Goal: Task Accomplishment & Management: Use online tool/utility

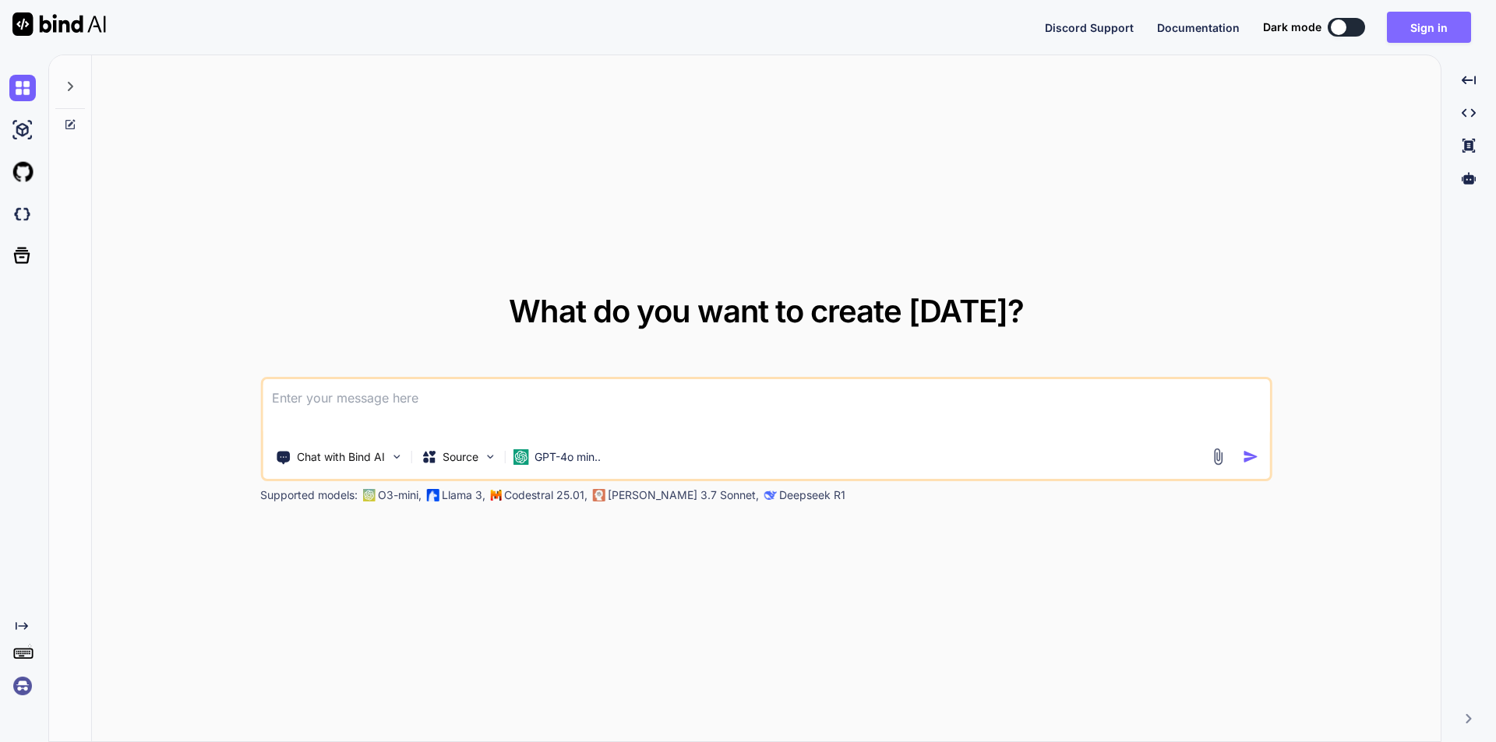
click at [1414, 33] on button "Sign in" at bounding box center [1429, 27] width 84 height 31
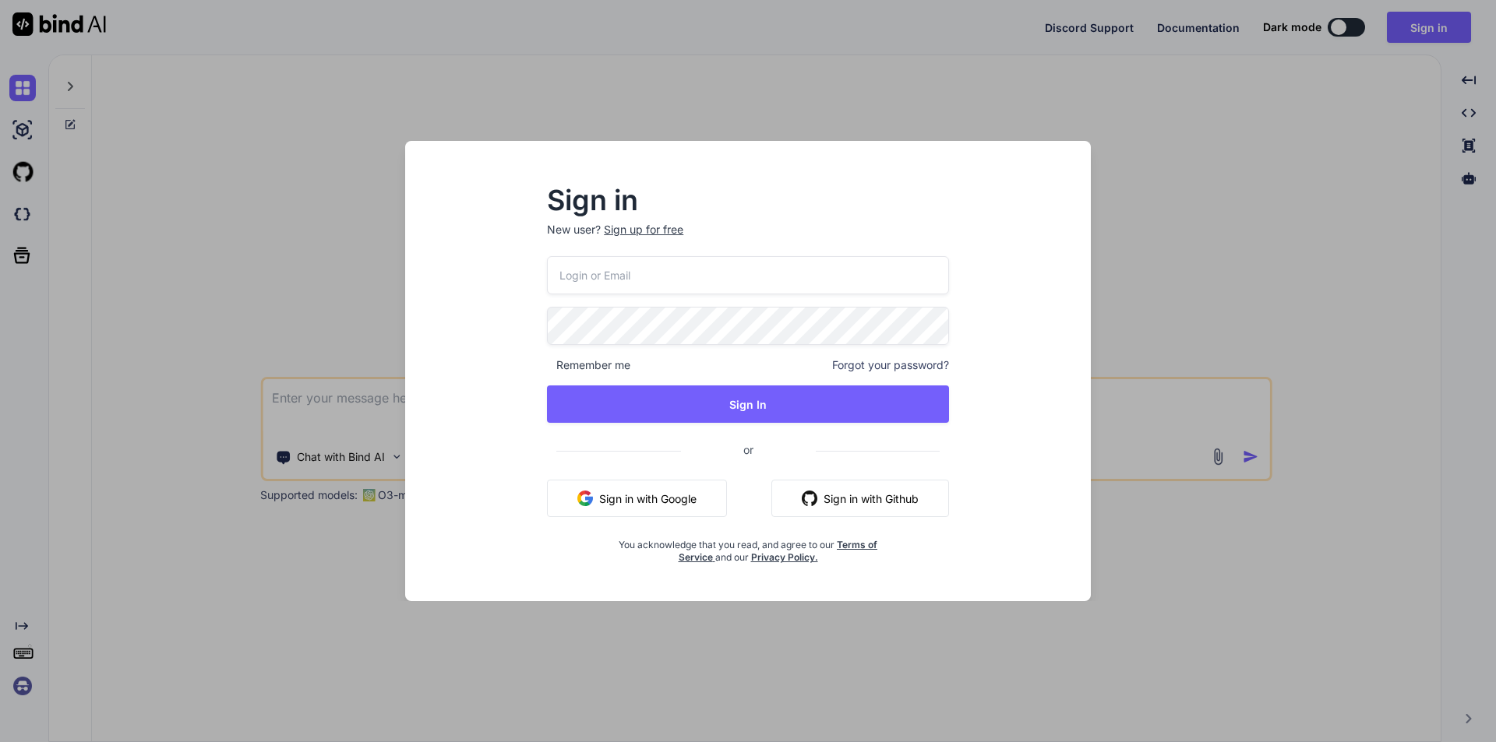
click at [704, 277] on input "email" at bounding box center [748, 275] width 402 height 38
drag, startPoint x: 728, startPoint y: 290, endPoint x: 560, endPoint y: 275, distance: 168.2
click at [560, 275] on input "[EMAIL_ADDRESS][DOMAIN_NAME]" at bounding box center [748, 275] width 402 height 38
type input "[EMAIL_ADDRESS][DOMAIN_NAME]"
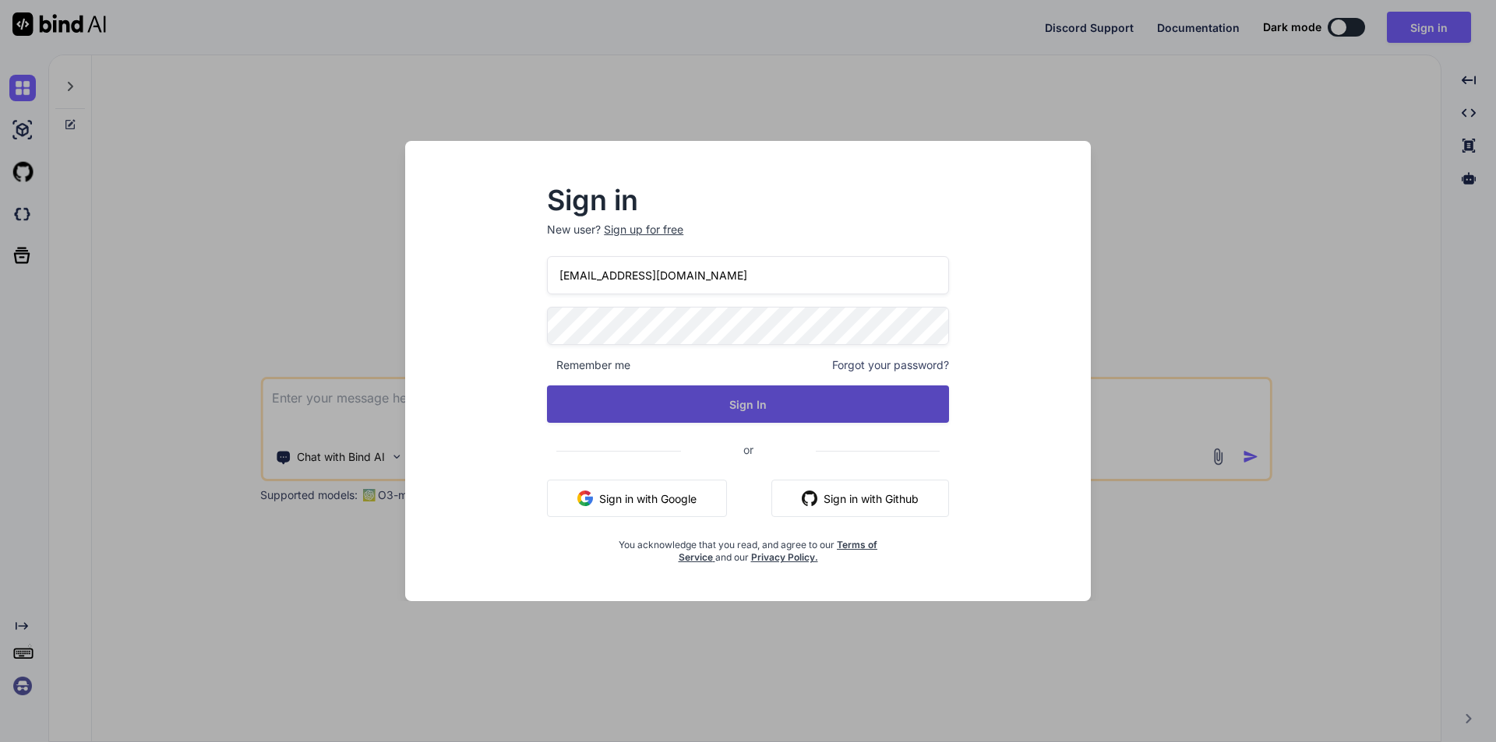
click at [694, 403] on button "Sign In" at bounding box center [748, 404] width 402 height 37
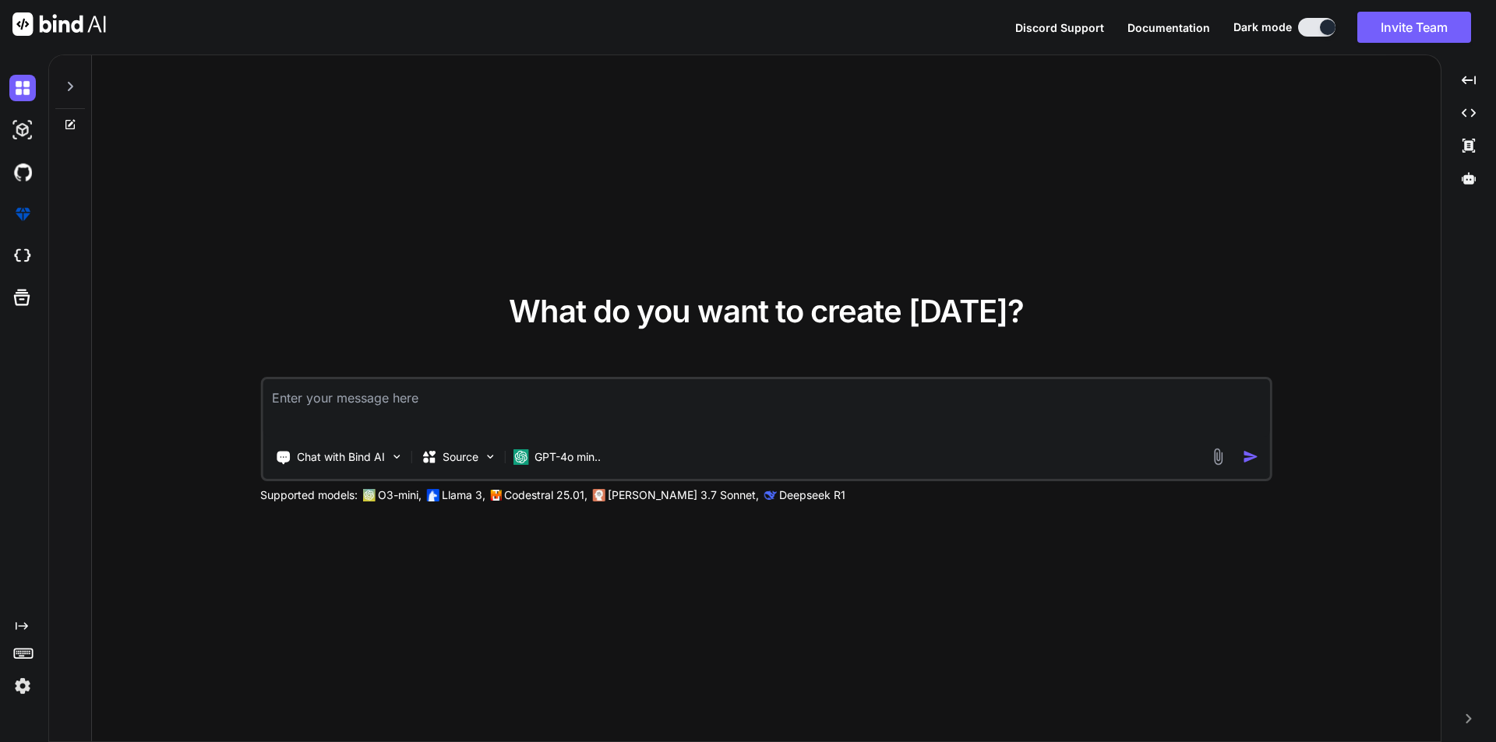
click at [403, 395] on textarea at bounding box center [766, 408] width 1007 height 58
paste textarea "<lor ipsum="dol-sita con-adipisc-elit"> <sedd eiusmo="{{ tempo('incid-utlabor-e…"
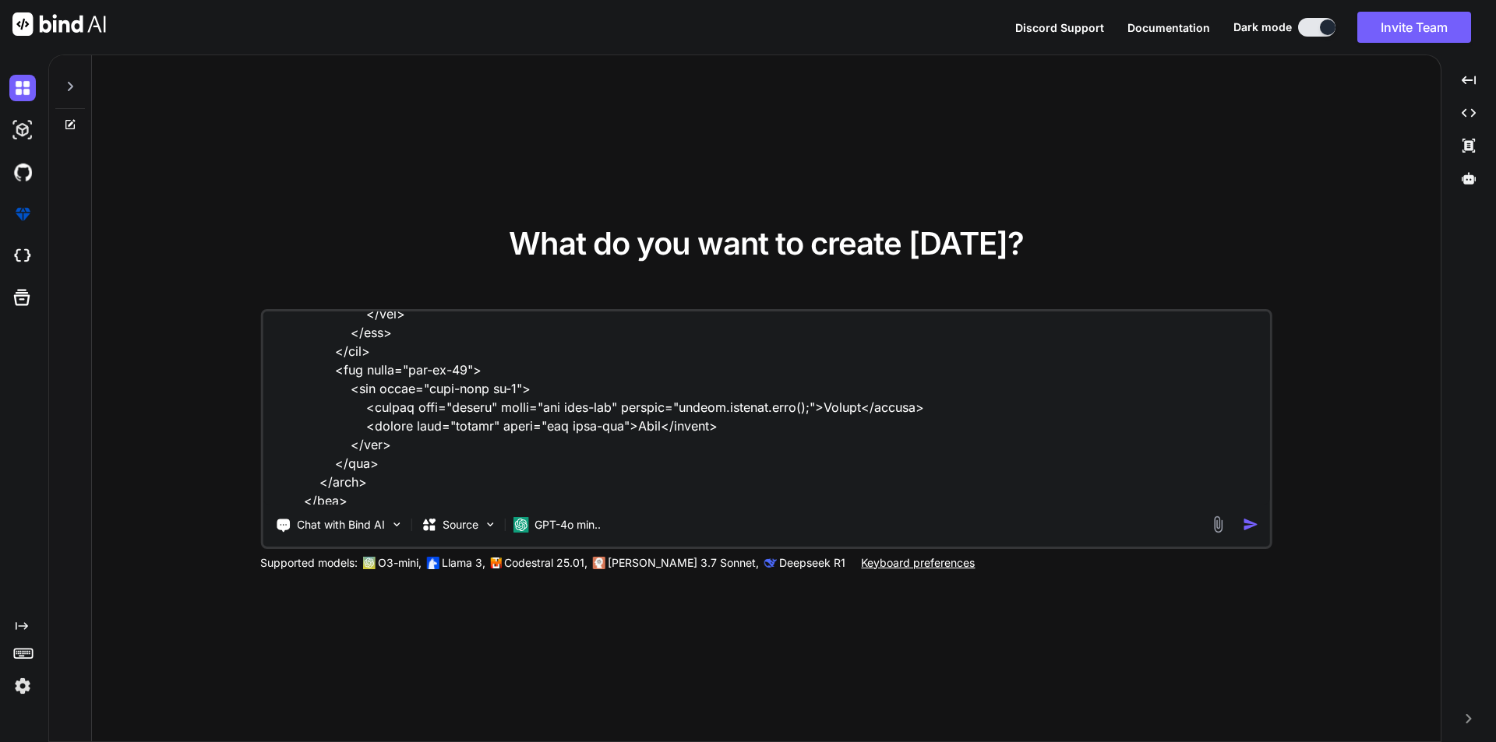
scroll to position [2340, 0]
click at [321, 494] on textarea at bounding box center [766, 408] width 1007 height 193
paste textarea "<script> function toggleCloseFields() { const isActive = document.querySelector…"
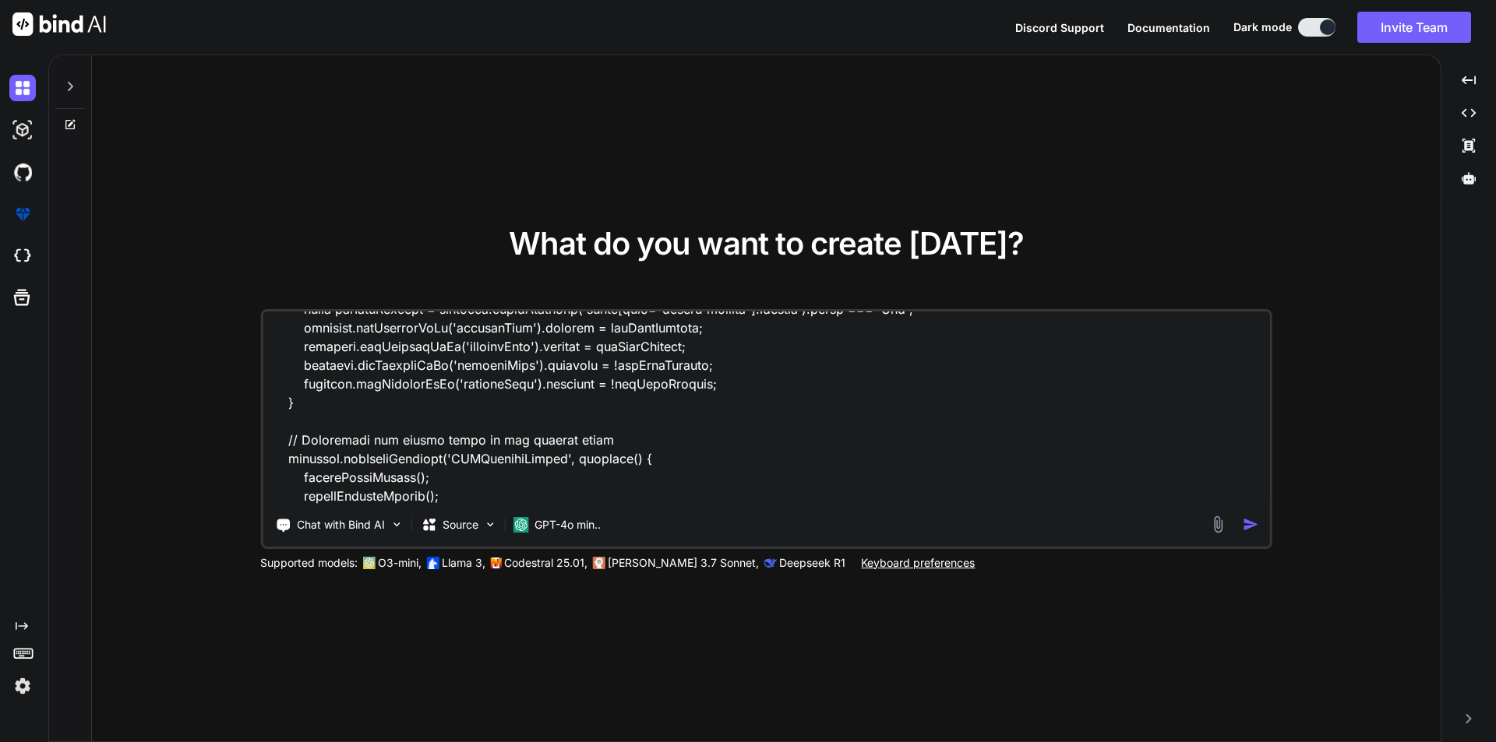
scroll to position [2957, 0]
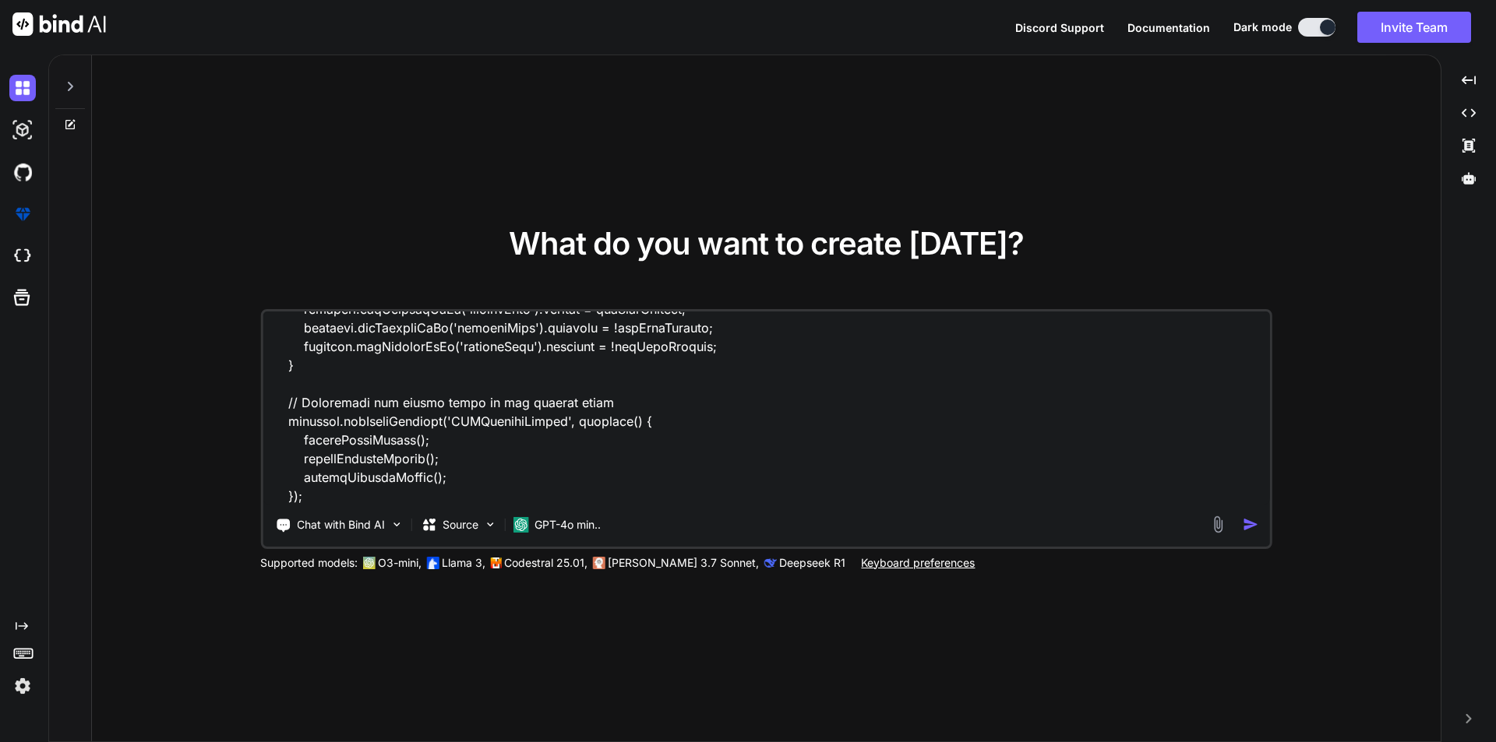
paste textarea "The close-date field is required."
click at [614, 493] on textarea at bounding box center [766, 408] width 1007 height 193
click at [804, 497] on textarea at bounding box center [766, 408] width 1007 height 193
click at [586, 141] on div "What do you want to create [DATE]? Chat with Bind AI Source GPT-4o min.. Suppor…" at bounding box center [766, 399] width 1349 height 688
click at [807, 490] on textarea at bounding box center [766, 408] width 1007 height 193
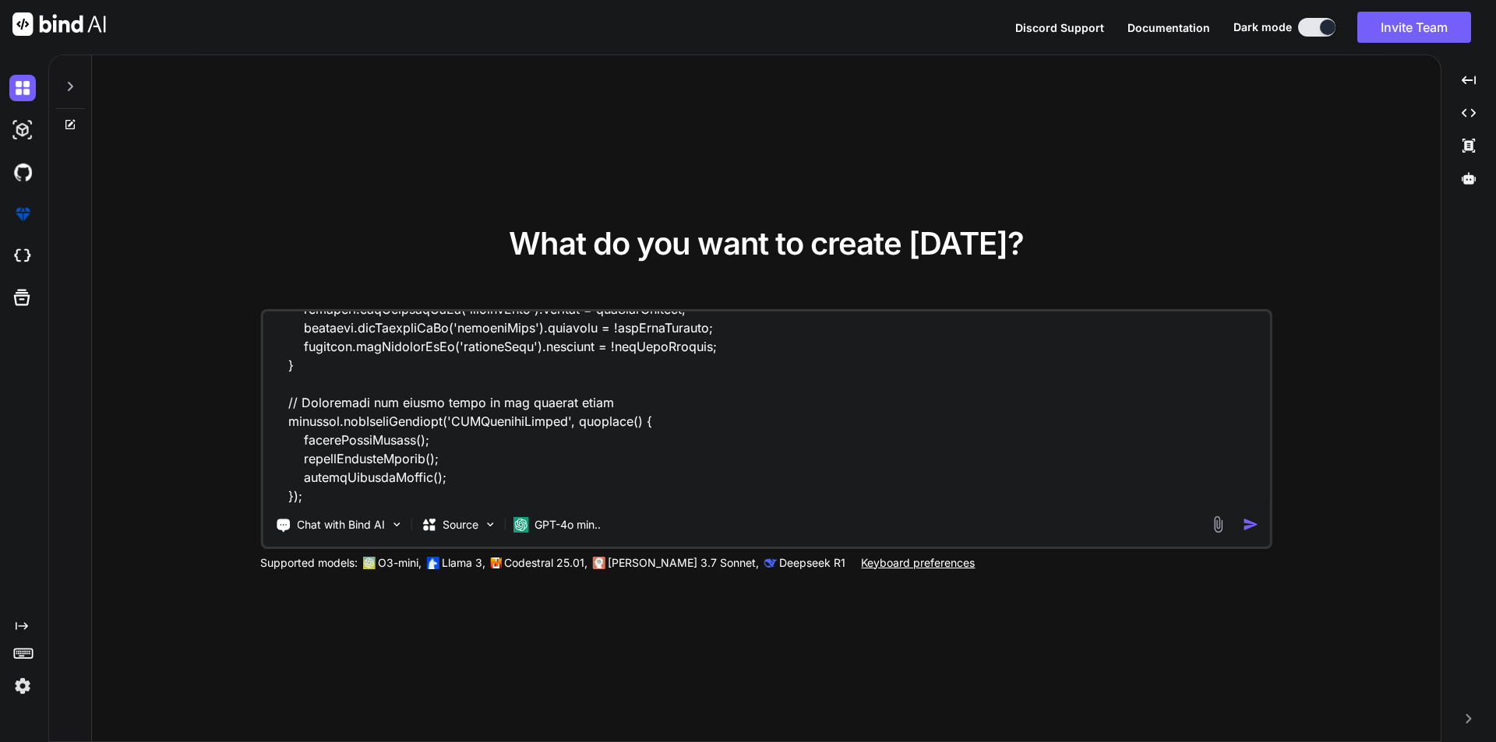
scroll to position [2975, 0]
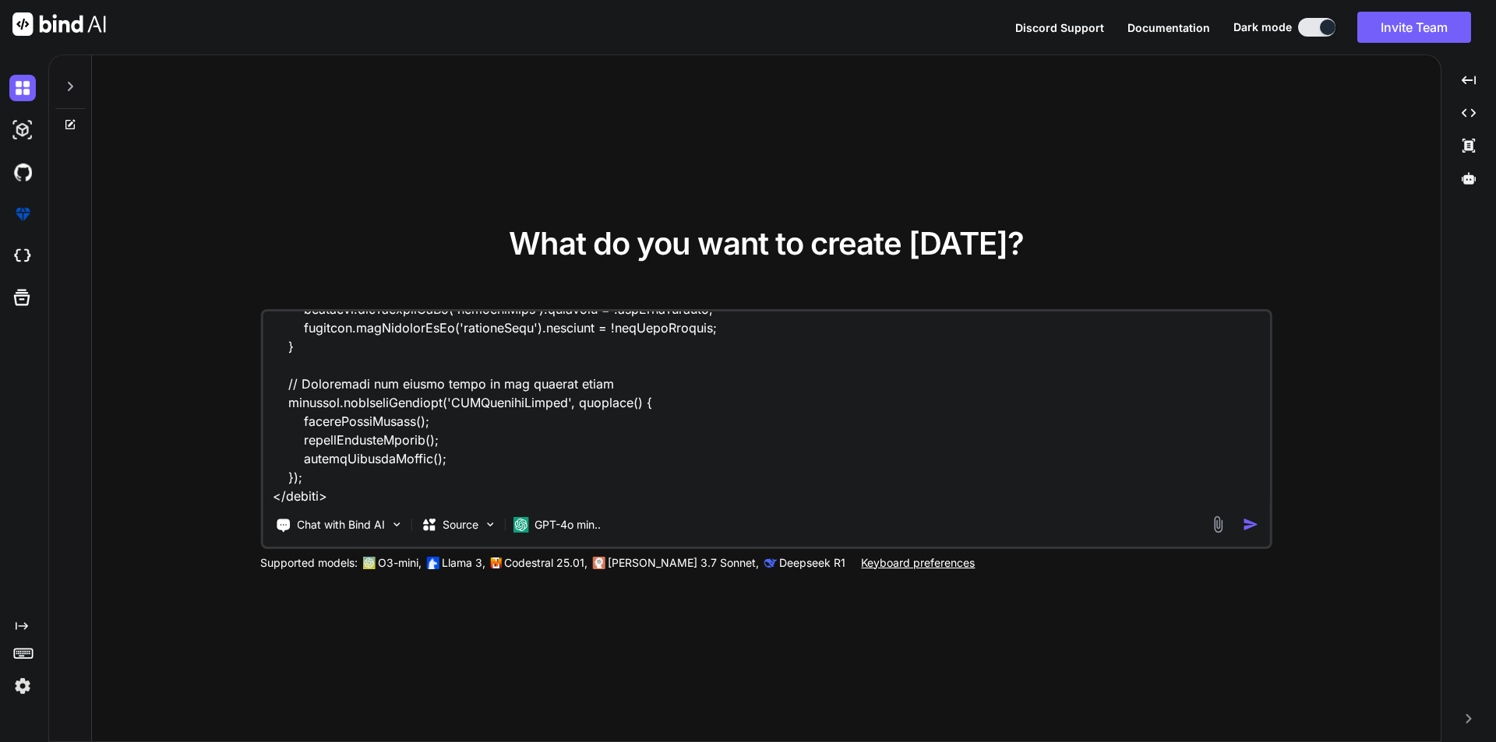
type textarea "//lorem ipsu dolo <sit ametc="adi-elit sed-doeiusm-temp"> <inci utlabo="{{ etdo…"
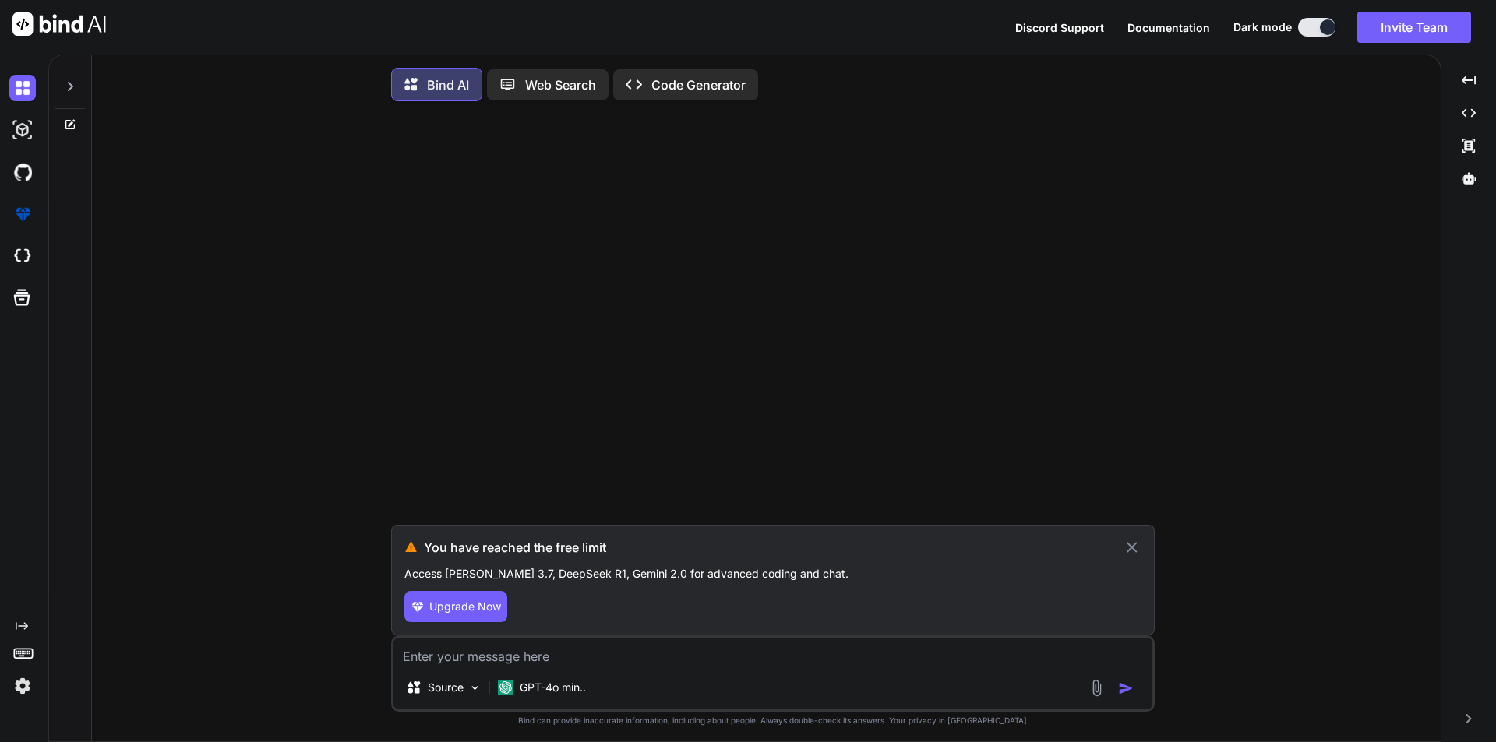
click at [1133, 548] on icon at bounding box center [1132, 547] width 18 height 19
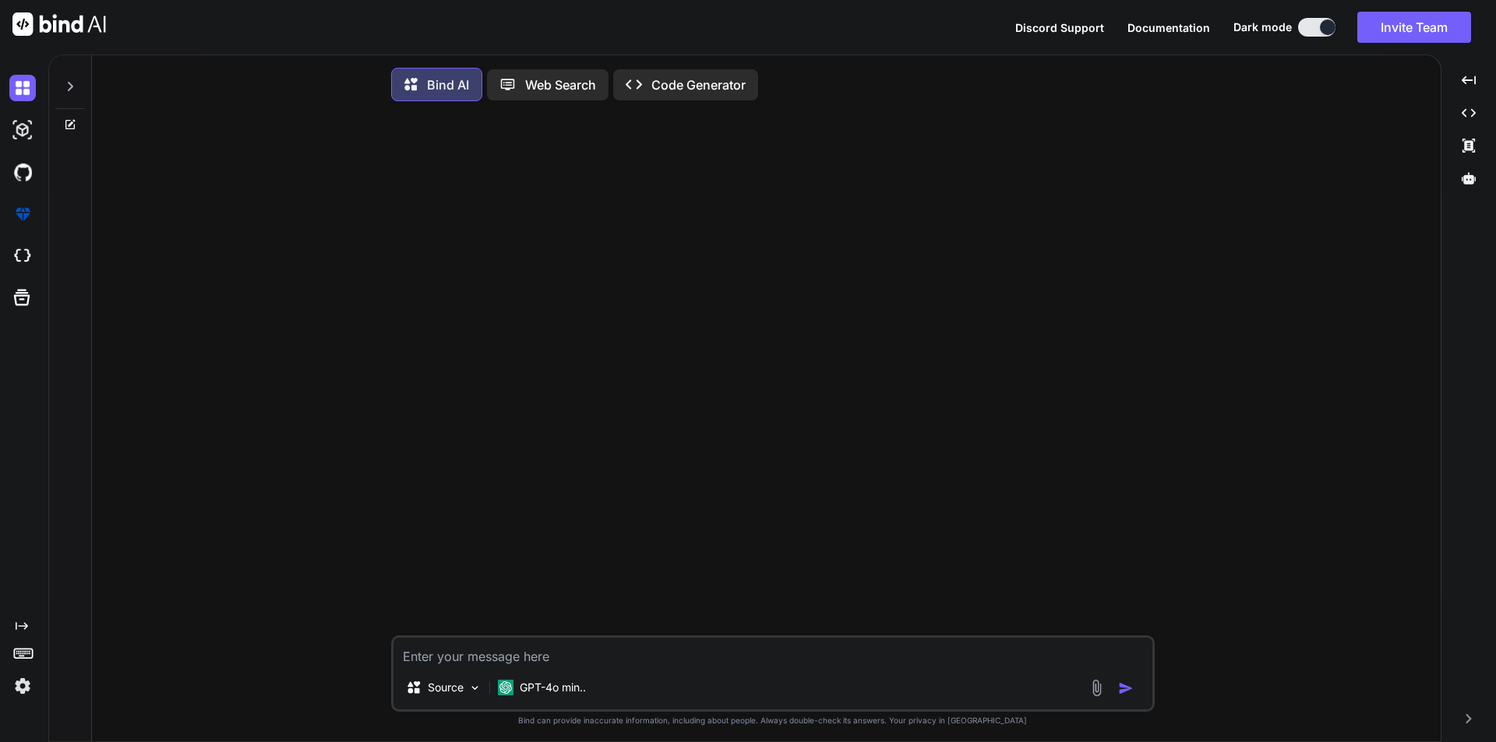
click at [23, 689] on img at bounding box center [22, 686] width 26 height 26
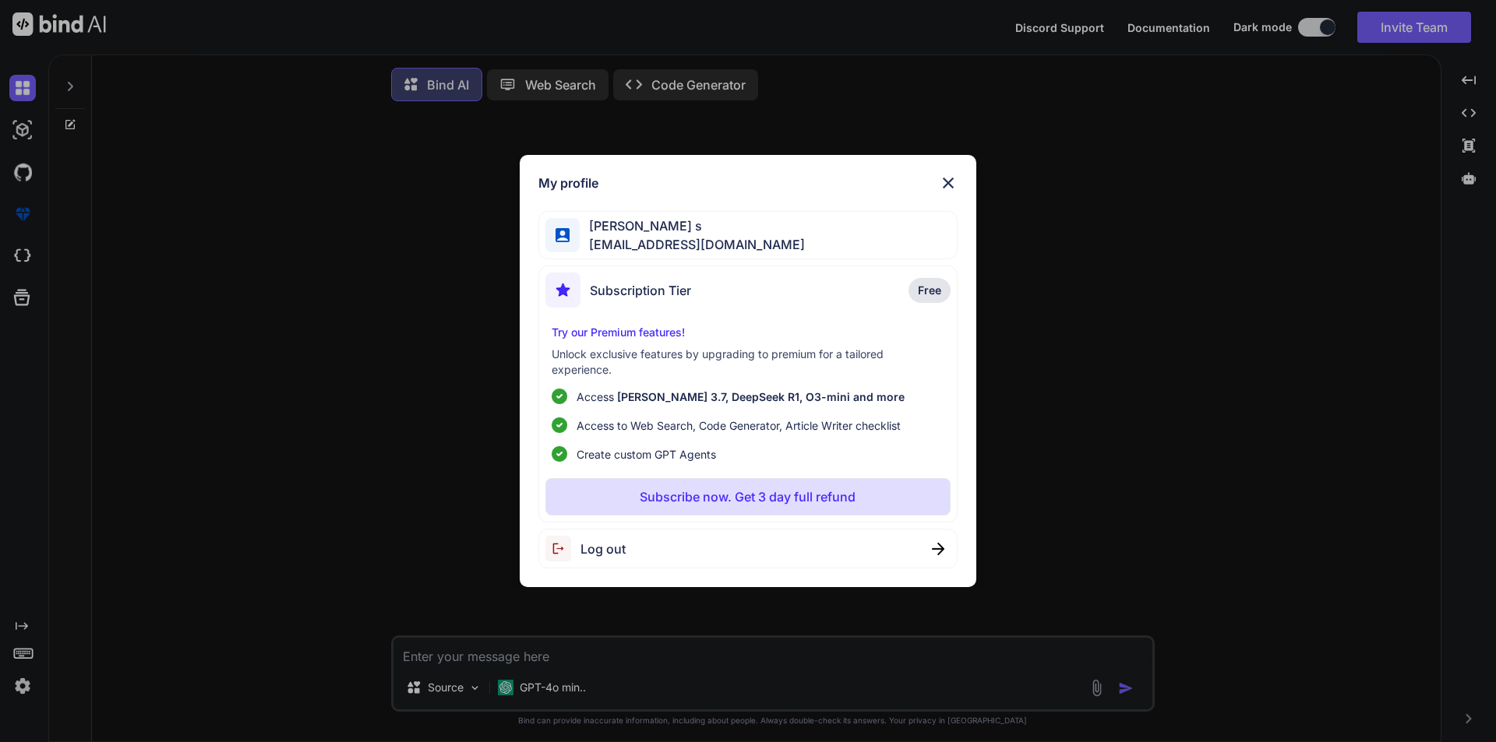
click at [1201, 256] on div "My profile [PERSON_NAME] s [EMAIL_ADDRESS][DOMAIN_NAME] Subscription Tier Free …" at bounding box center [748, 371] width 1496 height 742
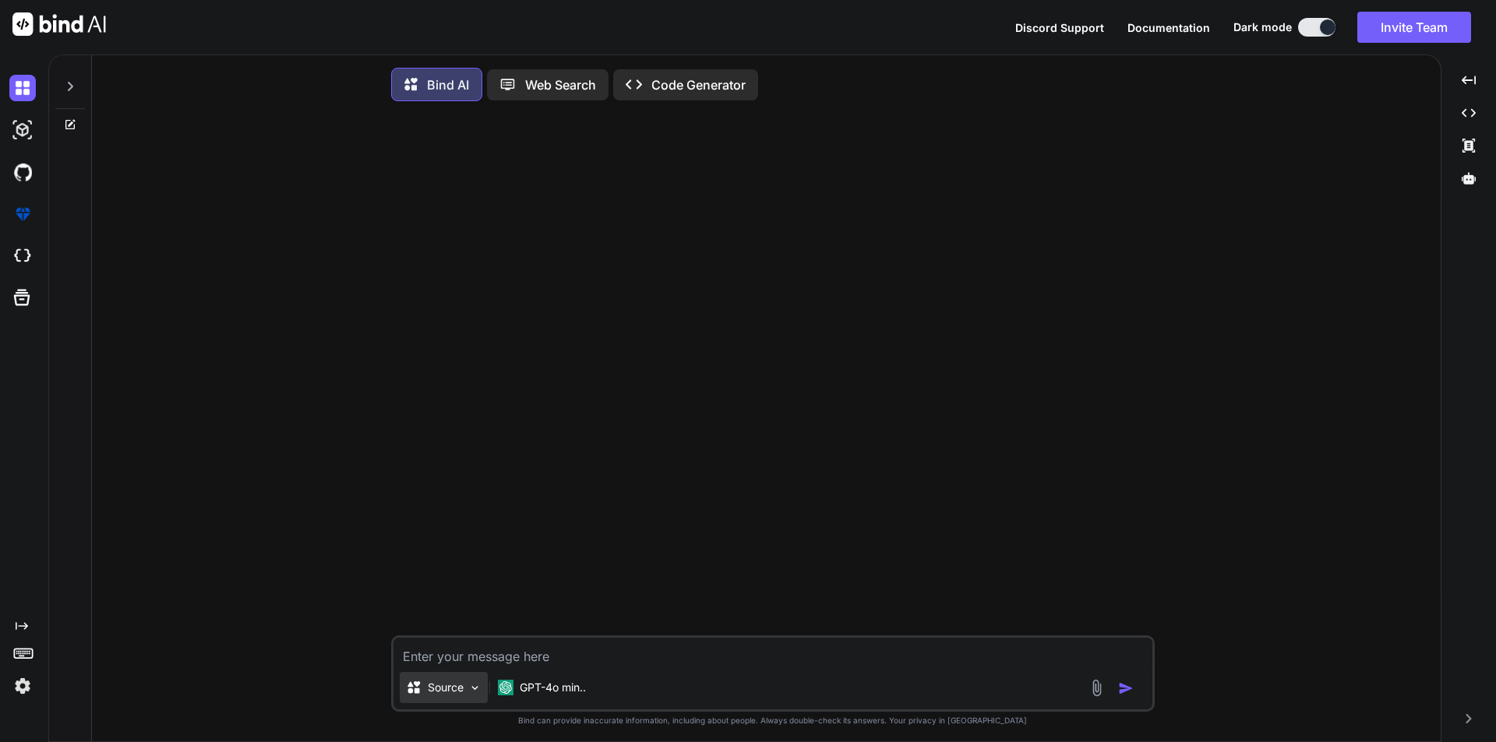
click at [473, 692] on img at bounding box center [474, 688] width 13 height 13
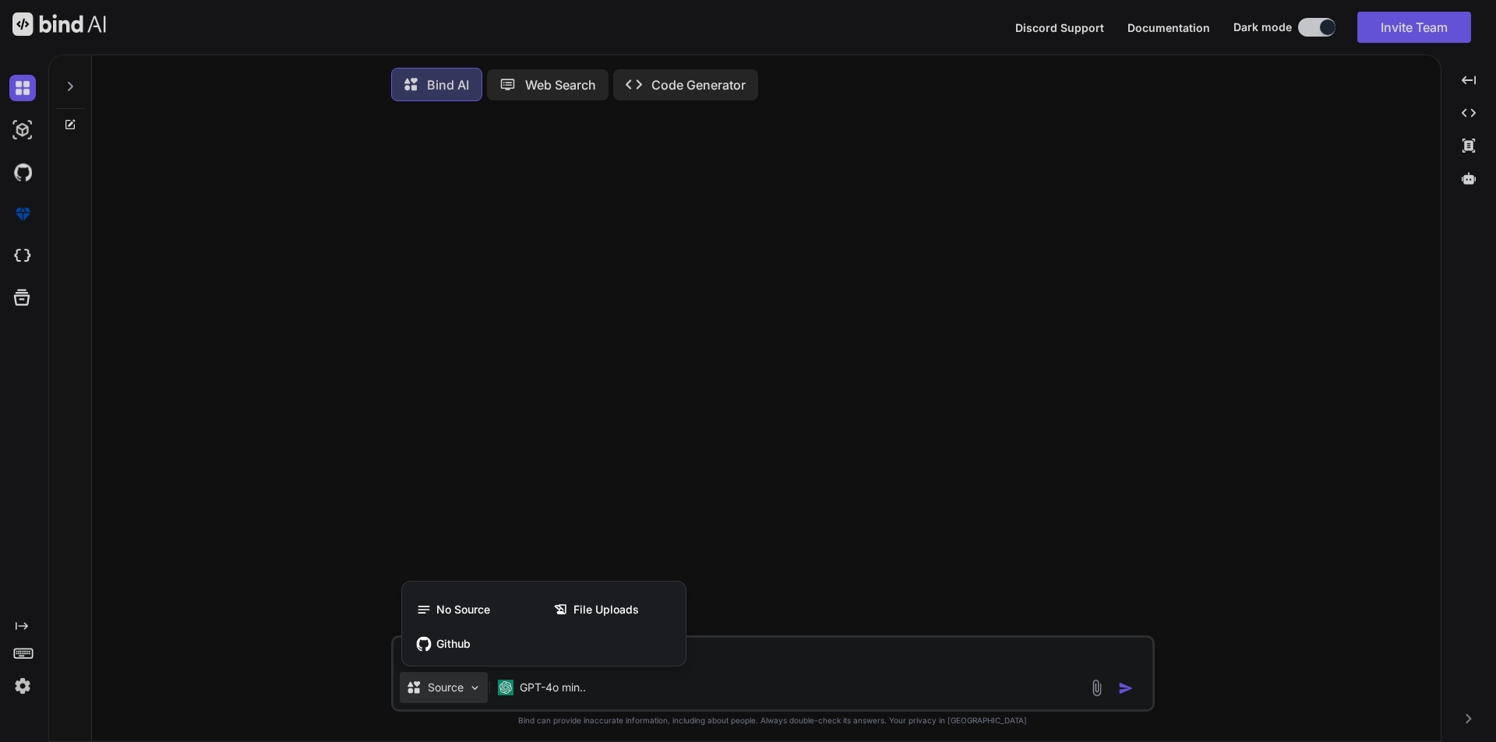
click at [718, 654] on div at bounding box center [748, 371] width 1496 height 742
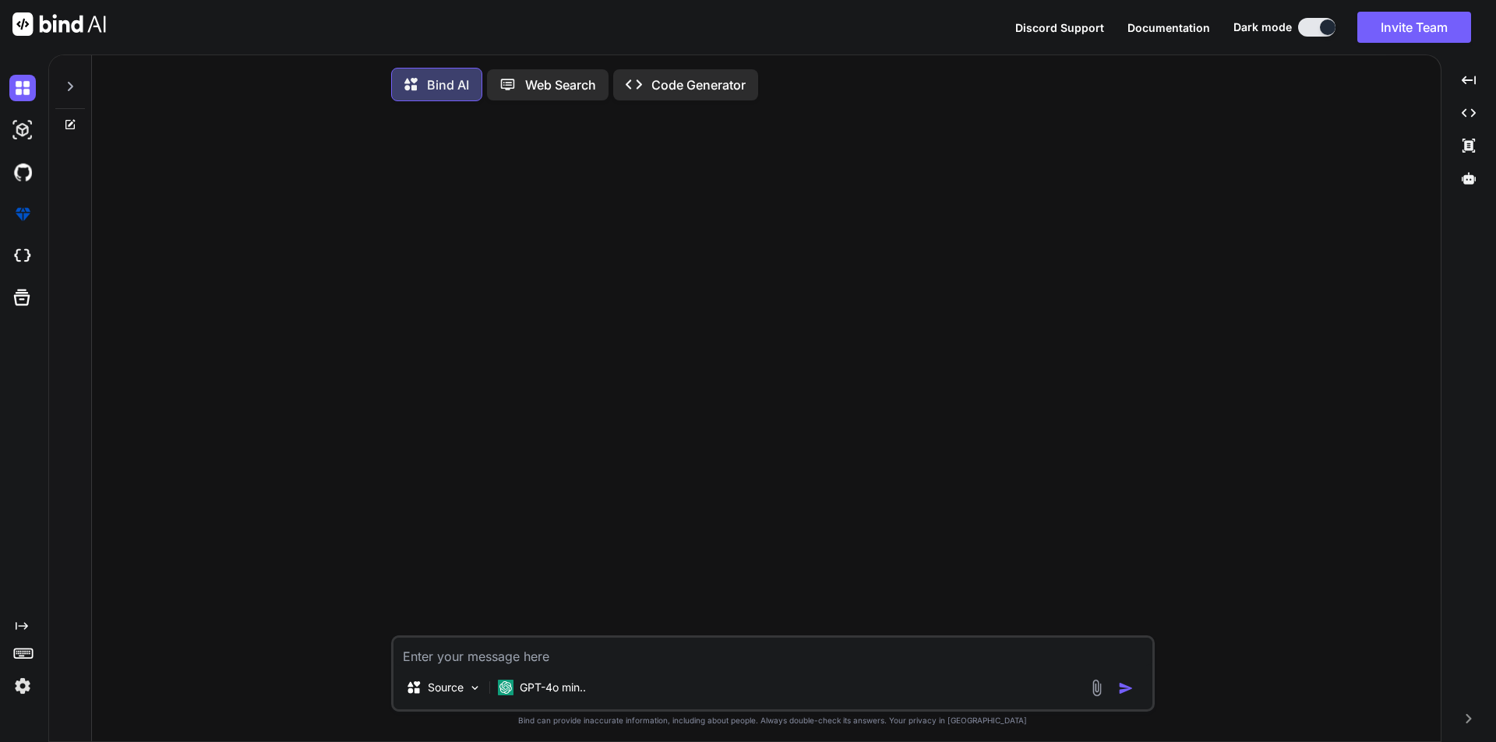
click at [21, 686] on img at bounding box center [22, 686] width 26 height 26
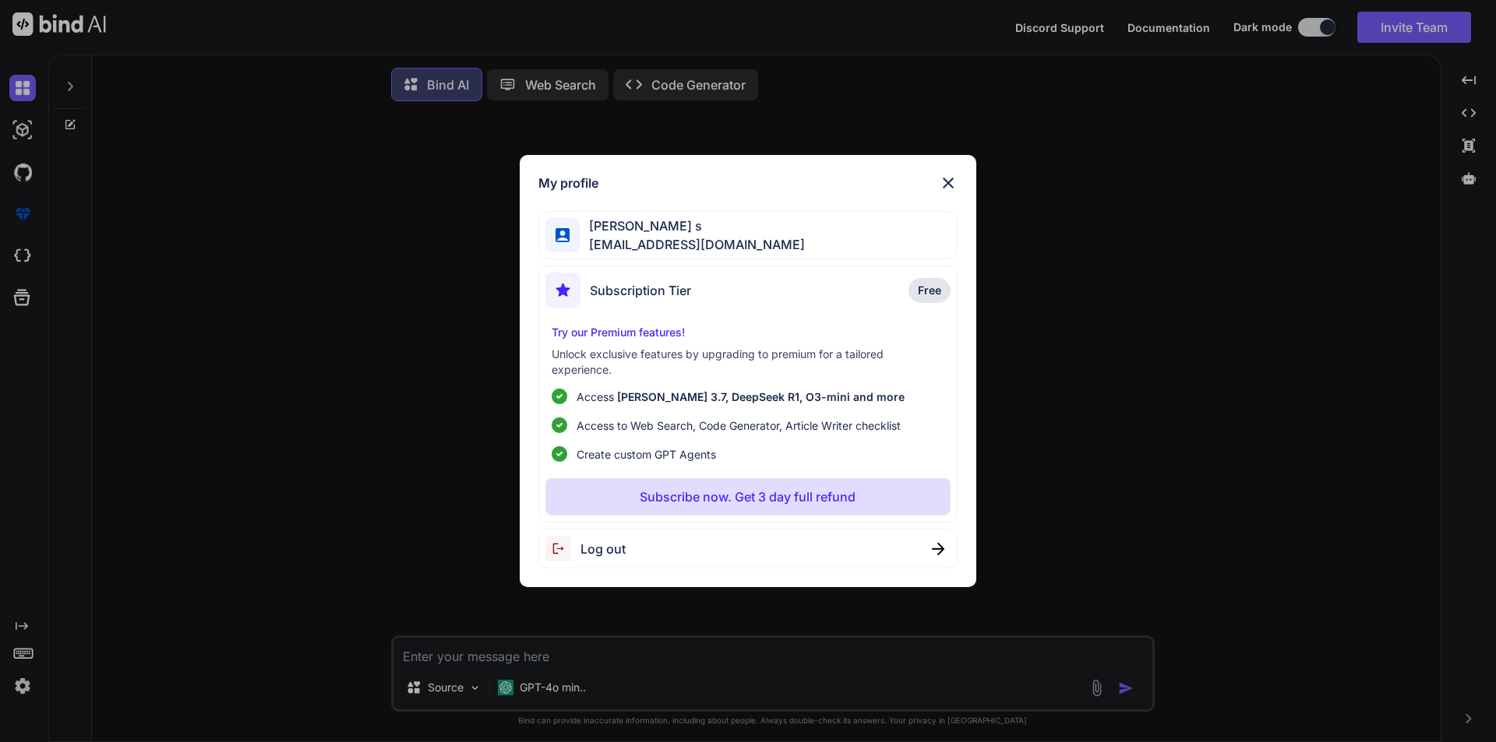
click at [613, 552] on span "Log out" at bounding box center [602, 549] width 45 height 19
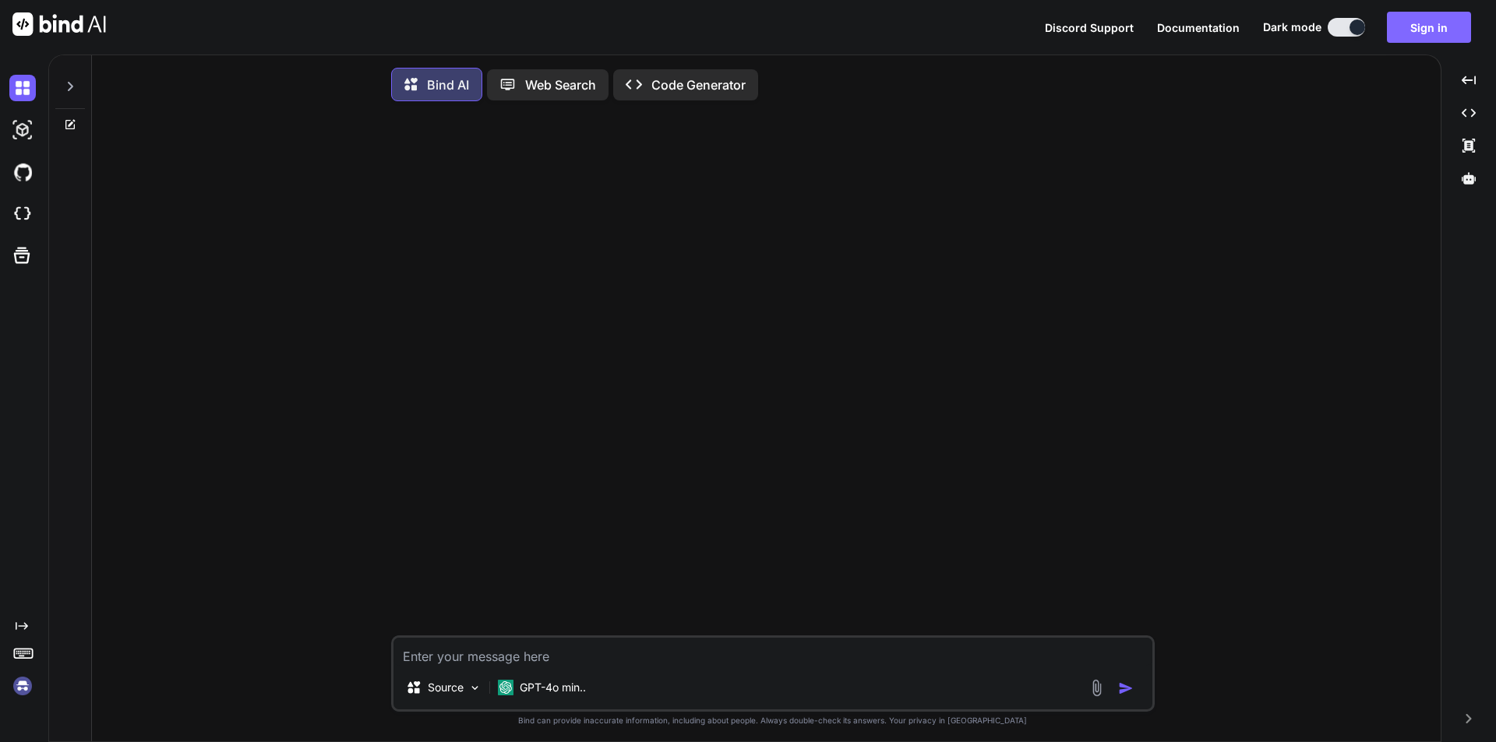
click at [1451, 23] on button "Sign in" at bounding box center [1429, 27] width 84 height 31
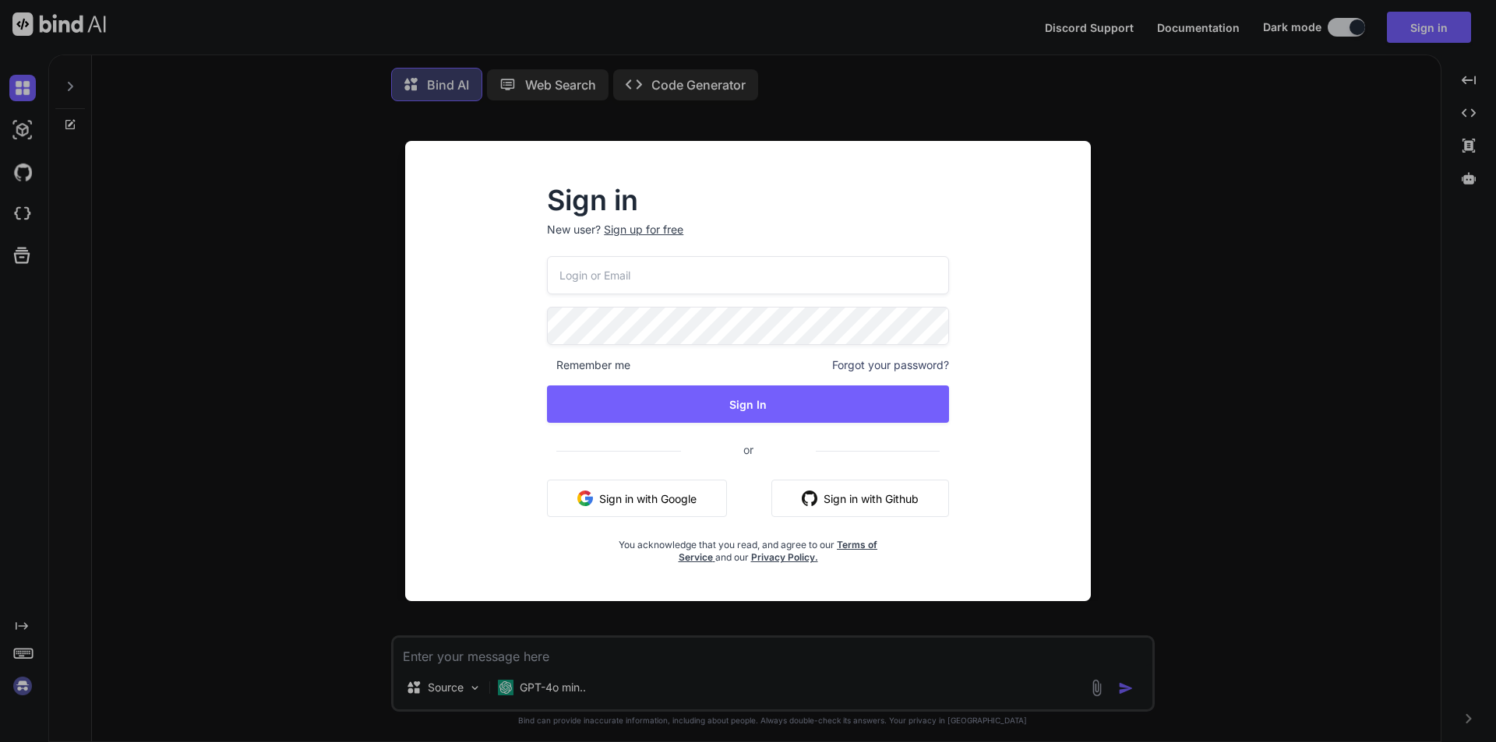
click at [616, 280] on input "email" at bounding box center [748, 275] width 402 height 38
drag, startPoint x: 718, startPoint y: 279, endPoint x: 520, endPoint y: 300, distance: 199.0
click at [520, 300] on div "Sign in New user? Sign up for free [EMAIL_ADDRESS][DOMAIN_NAME] Remember me For…" at bounding box center [748, 385] width 661 height 432
type input "[EMAIL_ADDRESS][DOMAIN_NAME]"
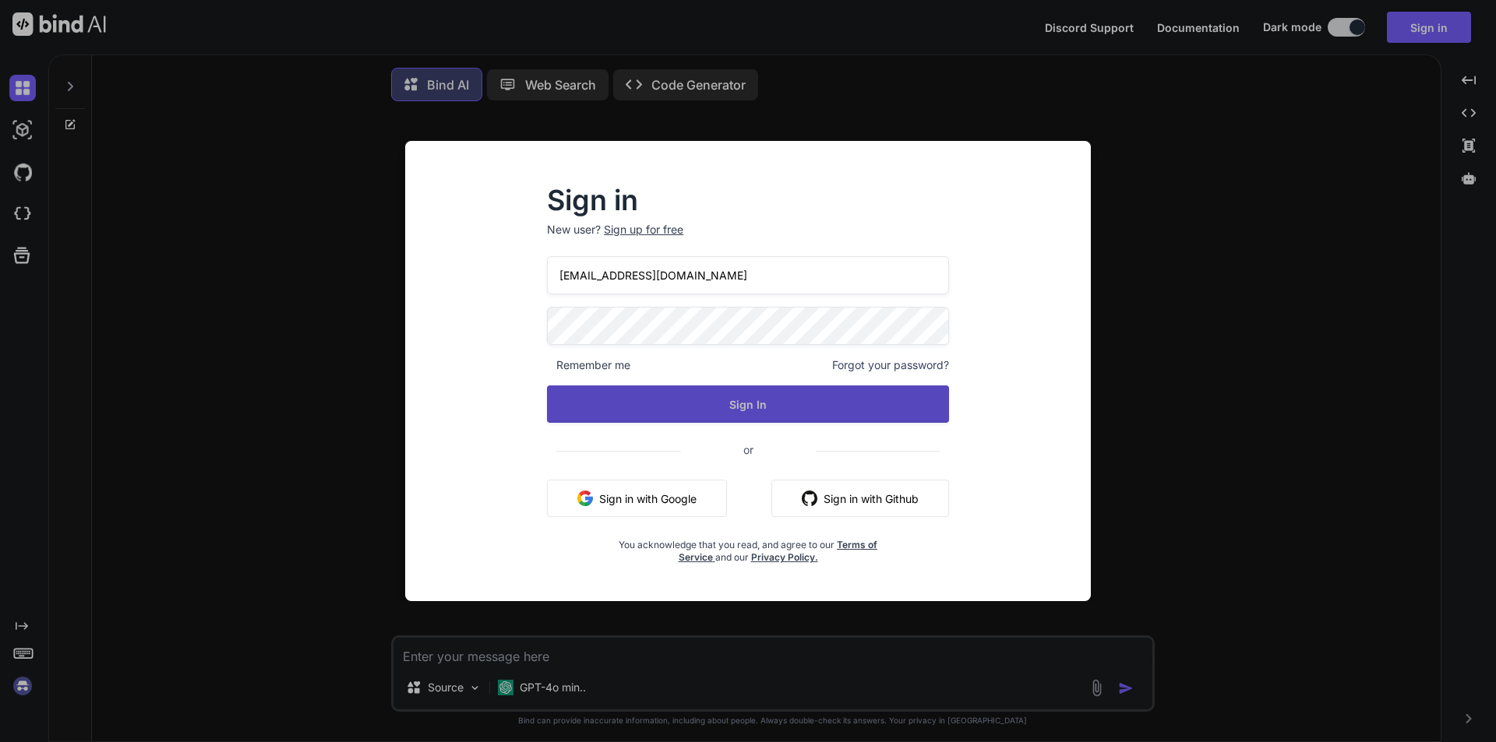
click at [776, 397] on button "Sign In" at bounding box center [748, 404] width 402 height 37
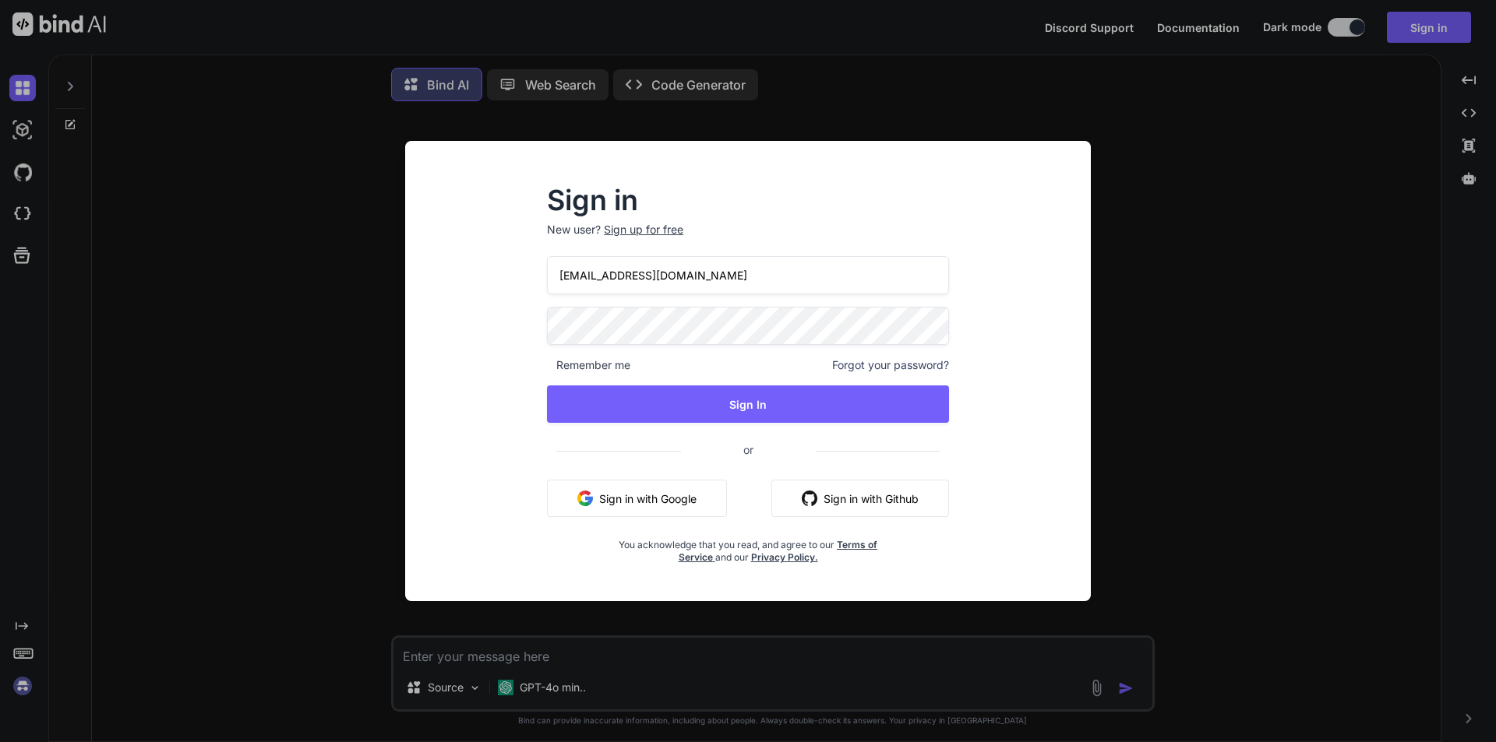
click at [1278, 244] on div "Sign in New user? Sign up for free [EMAIL_ADDRESS][DOMAIN_NAME] Remember me For…" at bounding box center [748, 371] width 1496 height 742
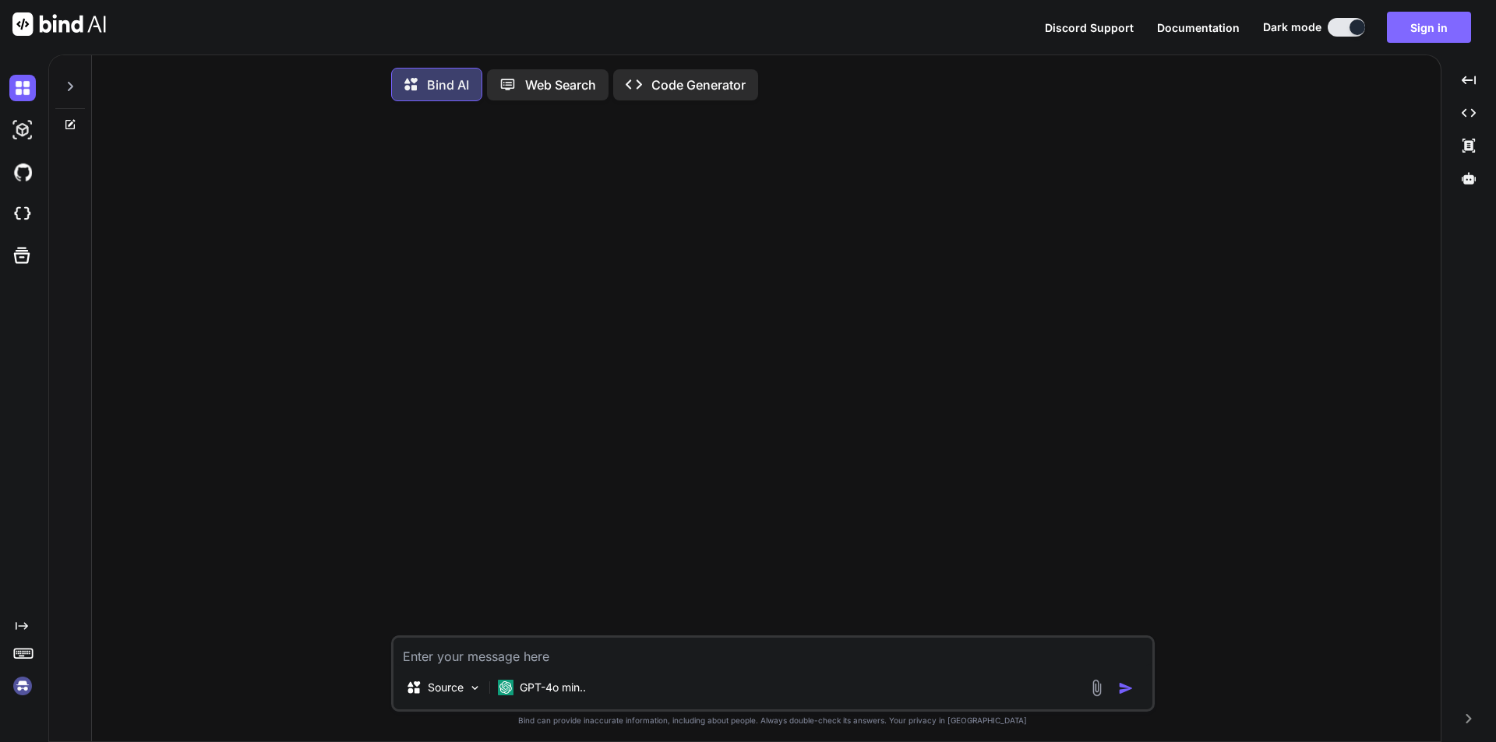
click at [1416, 20] on button "Sign in" at bounding box center [1429, 27] width 84 height 31
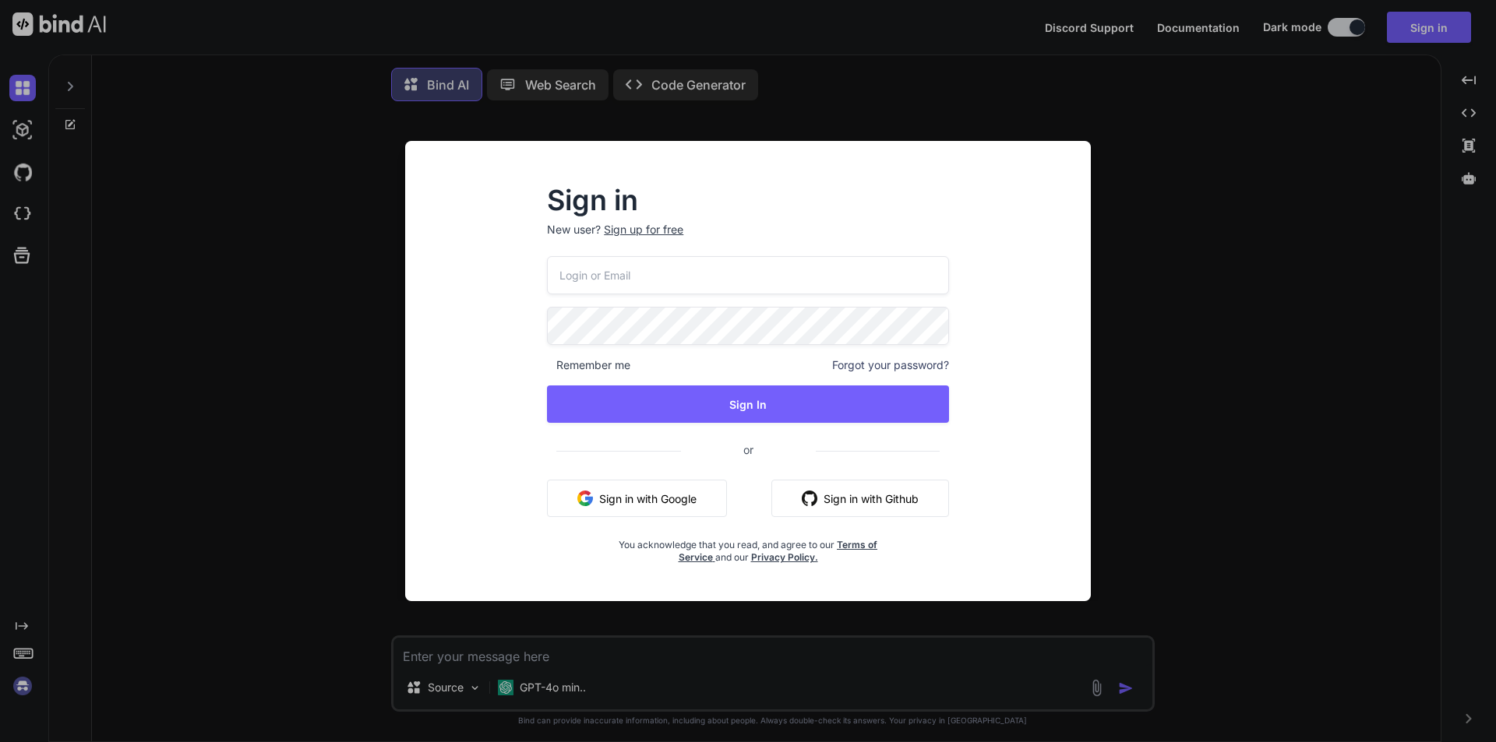
click at [655, 280] on input "email" at bounding box center [748, 275] width 402 height 38
paste input "[EMAIL_ADDRESS][DOMAIN_NAME]"
type input "[EMAIL_ADDRESS][DOMAIN_NAME]"
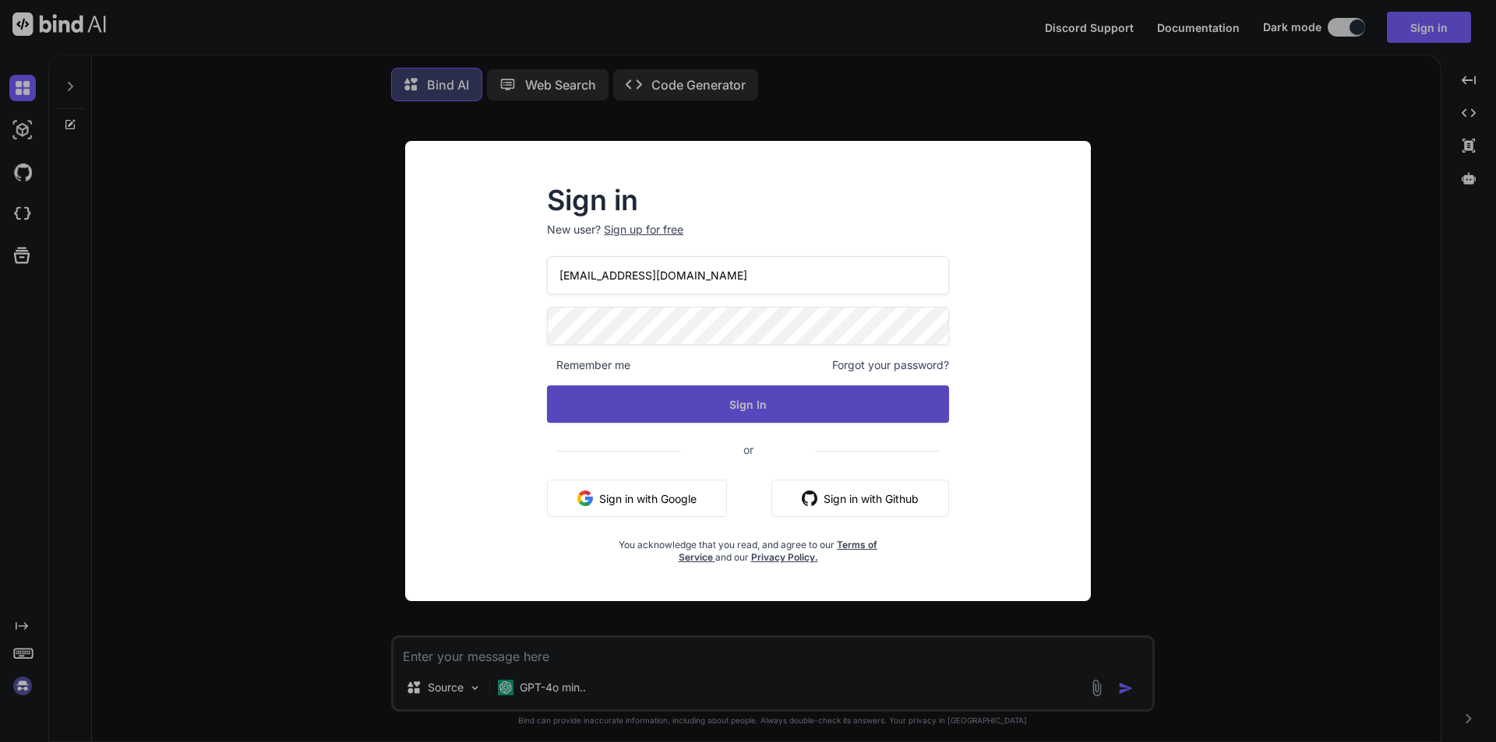
click at [731, 402] on button "Sign In" at bounding box center [748, 404] width 402 height 37
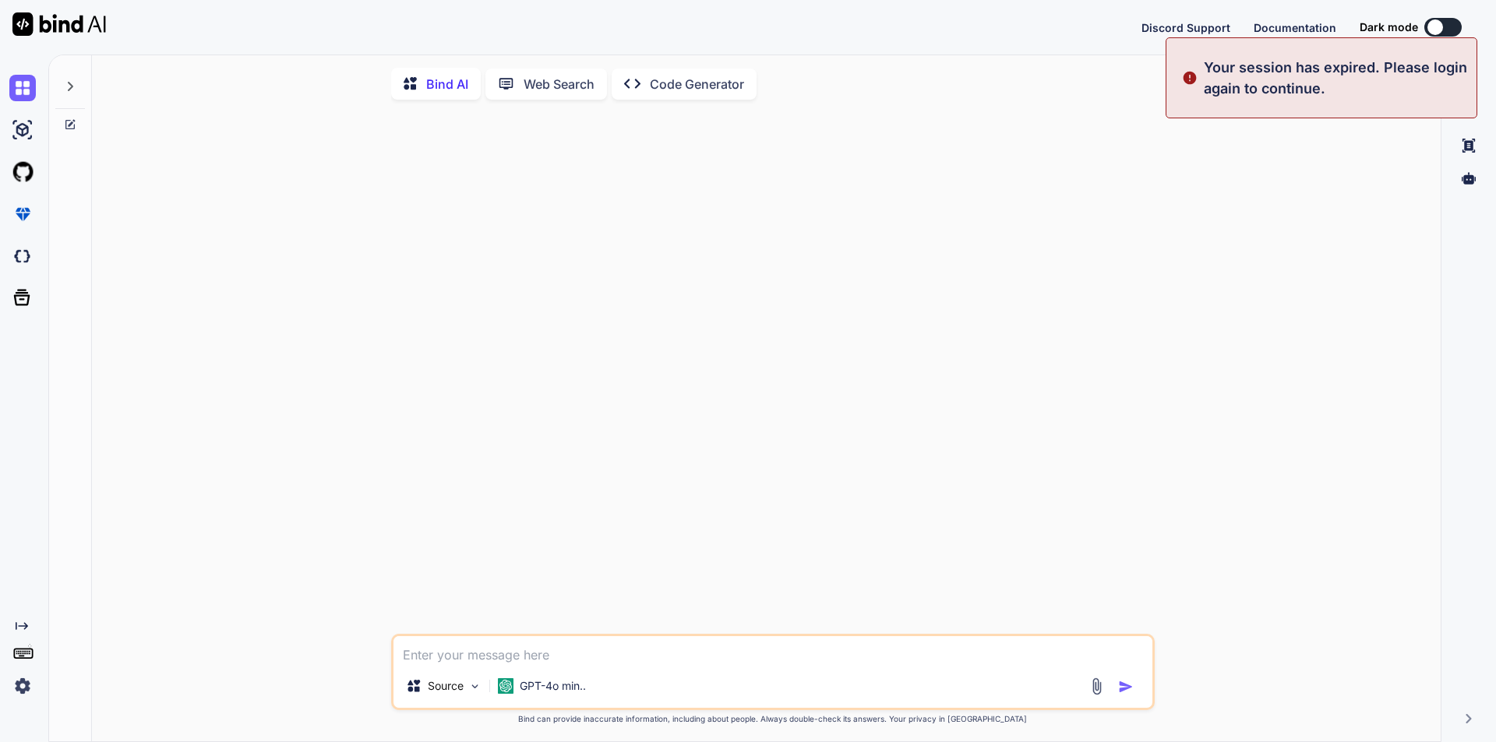
type textarea "x"
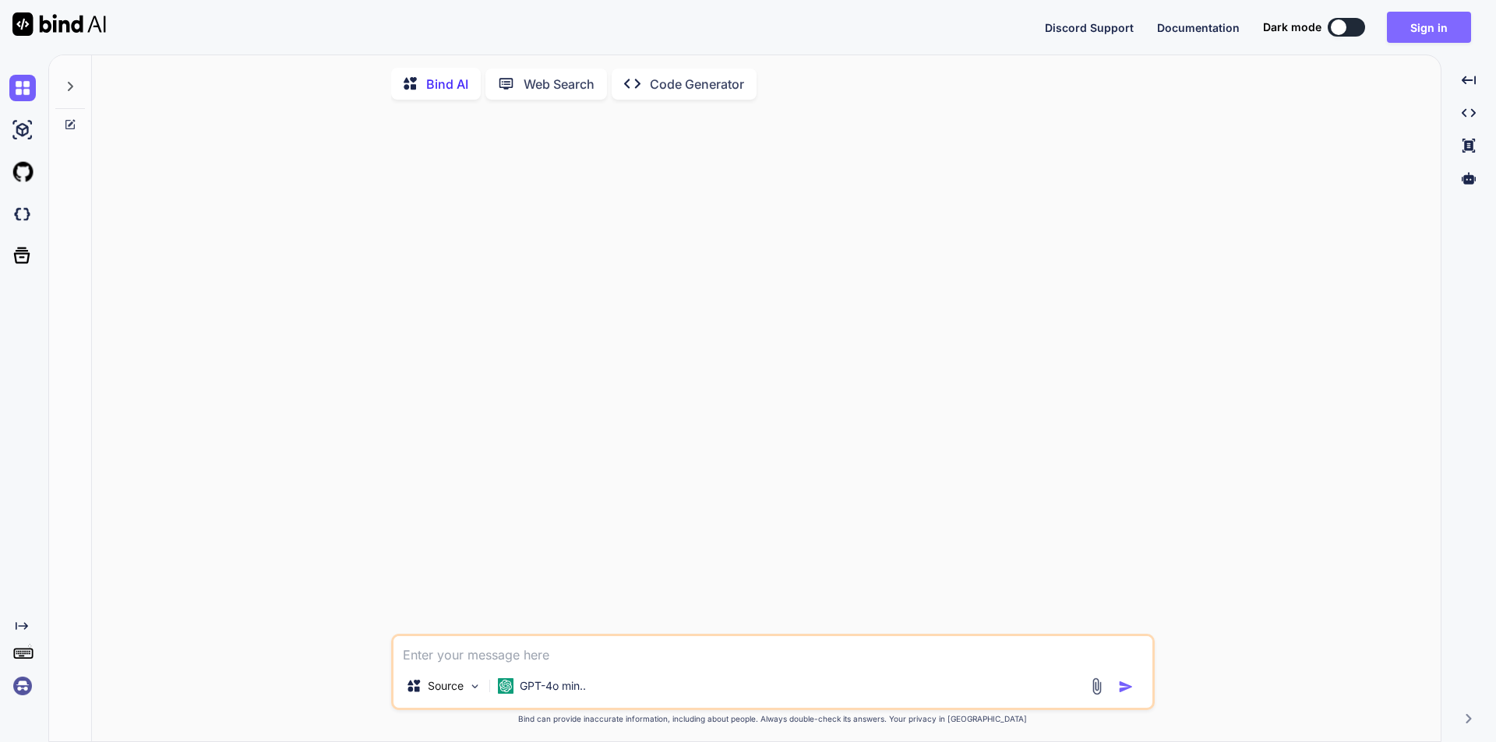
click at [1433, 27] on button "Sign in" at bounding box center [1429, 27] width 84 height 31
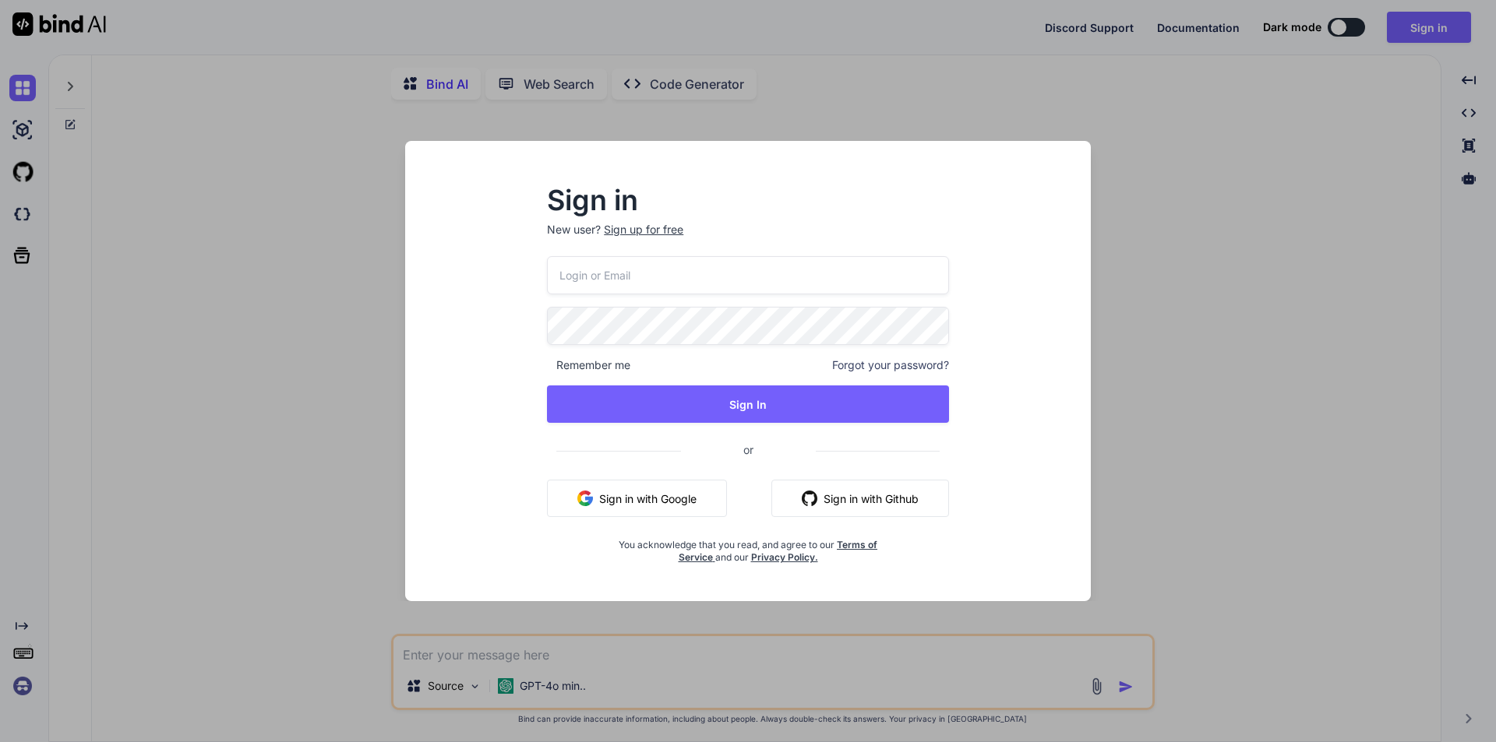
click at [719, 284] on input "email" at bounding box center [748, 275] width 402 height 38
paste input "[EMAIL_ADDRESS][DOMAIN_NAME]"
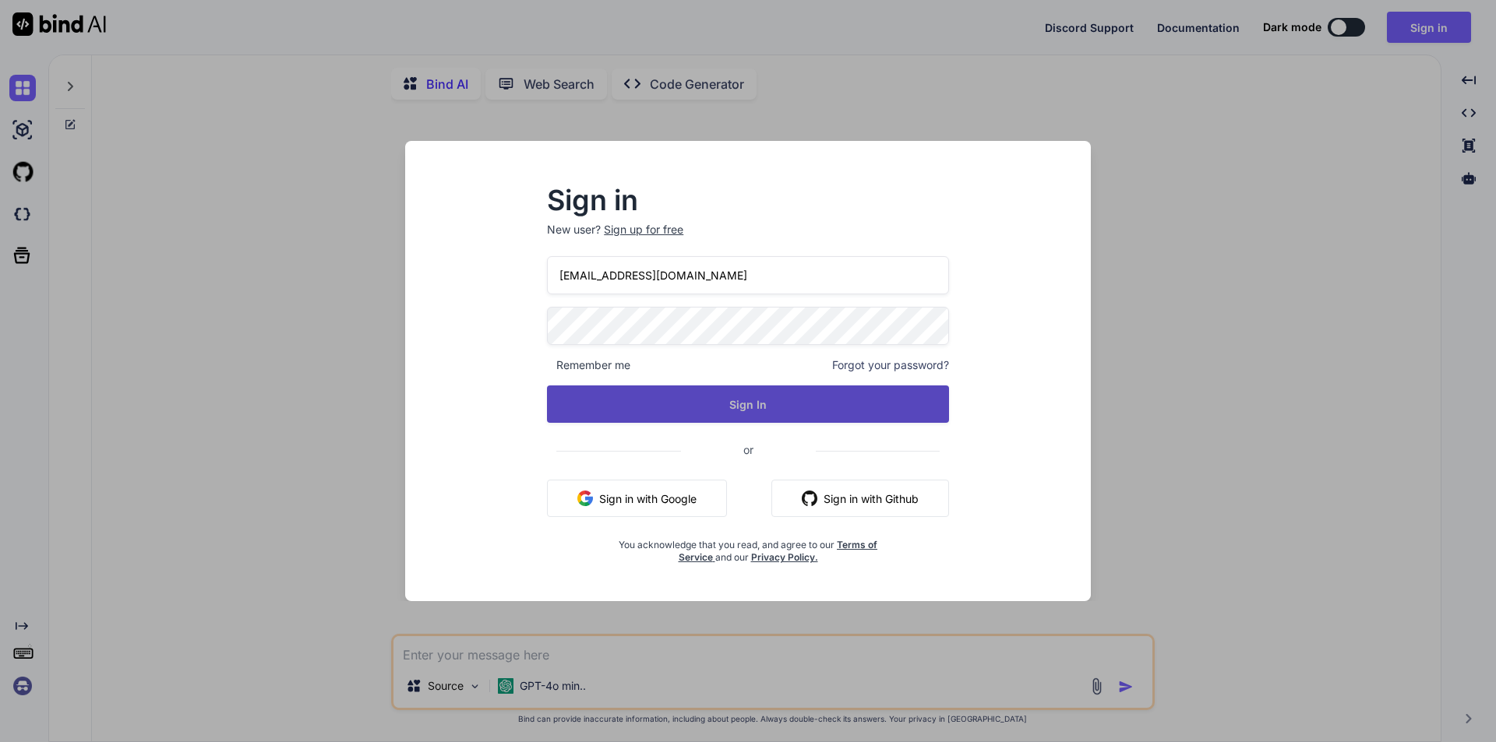
click at [746, 400] on button "Sign In" at bounding box center [748, 404] width 402 height 37
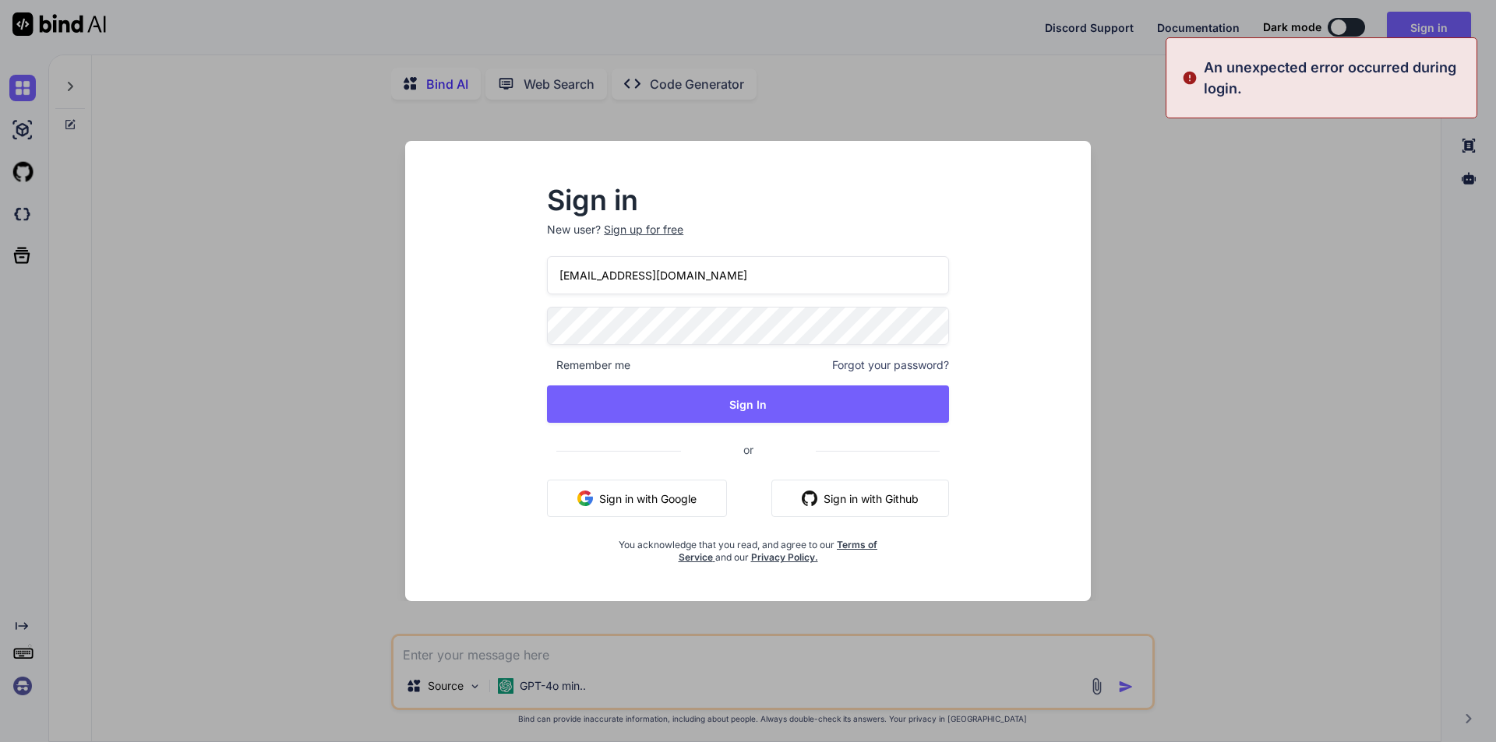
click at [746, 278] on input "[EMAIL_ADDRESS][DOMAIN_NAME]" at bounding box center [748, 275] width 402 height 38
click at [611, 277] on input "[EMAIL_ADDRESS][DOMAIN_NAME]" at bounding box center [748, 275] width 402 height 38
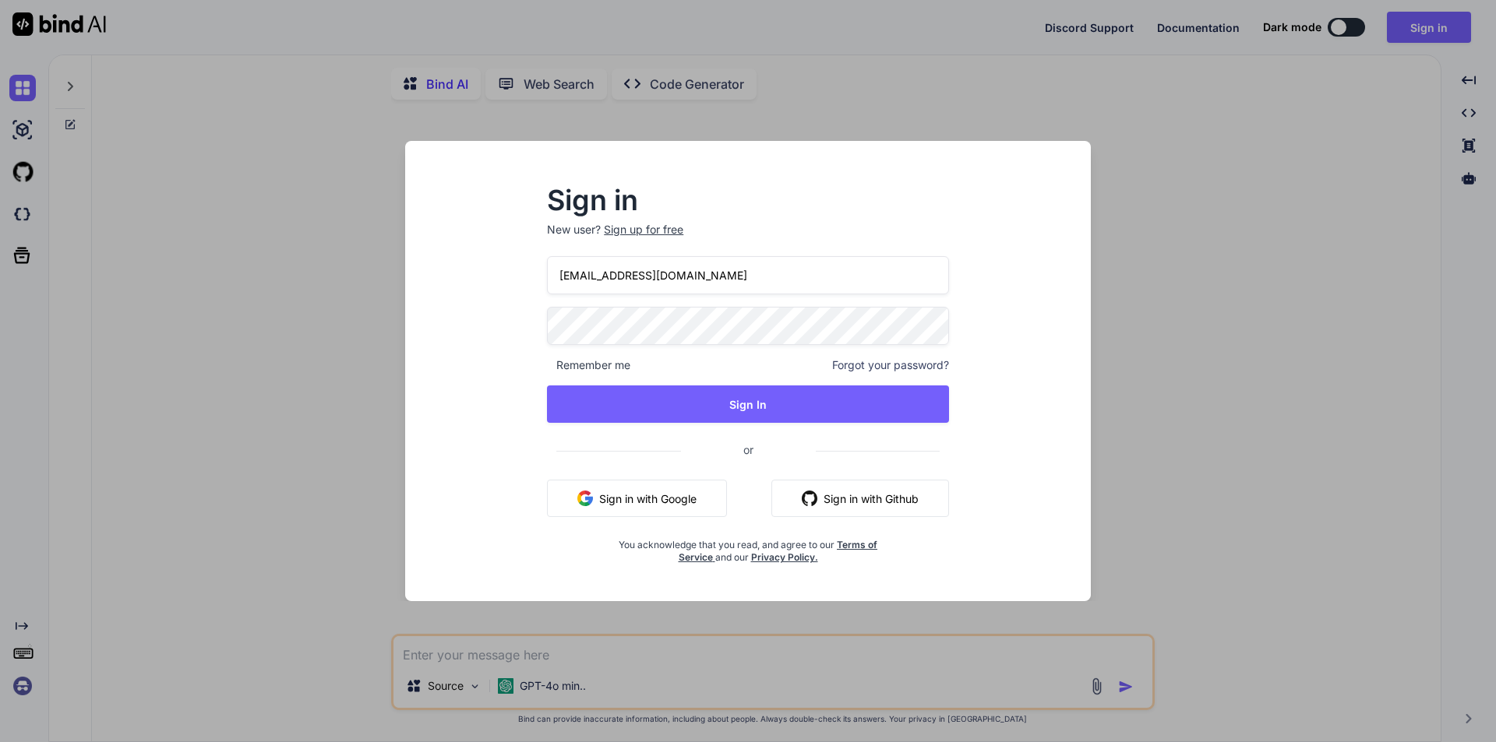
drag, startPoint x: 716, startPoint y: 276, endPoint x: 423, endPoint y: 280, distance: 293.0
click at [423, 280] on div "Sign in New user? Sign up for free develop5@yopmail.com Remember me Forgot your…" at bounding box center [748, 385] width 661 height 432
type input "develop5@yopmail.com"
click at [459, 326] on div "Sign in New user? Sign up for free develop5@yopmail.com Remember me Forgot your…" at bounding box center [748, 385] width 661 height 432
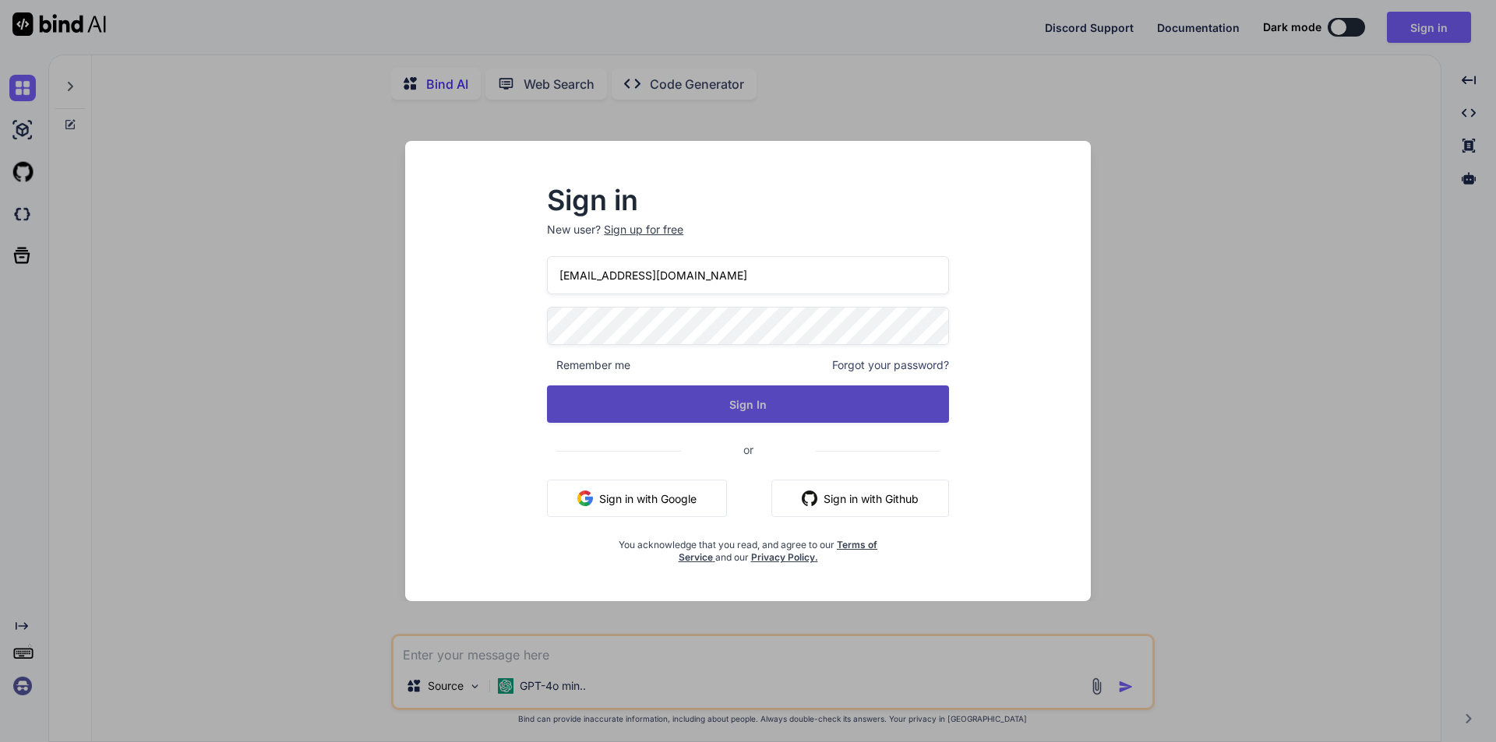
click at [703, 396] on button "Sign In" at bounding box center [748, 404] width 402 height 37
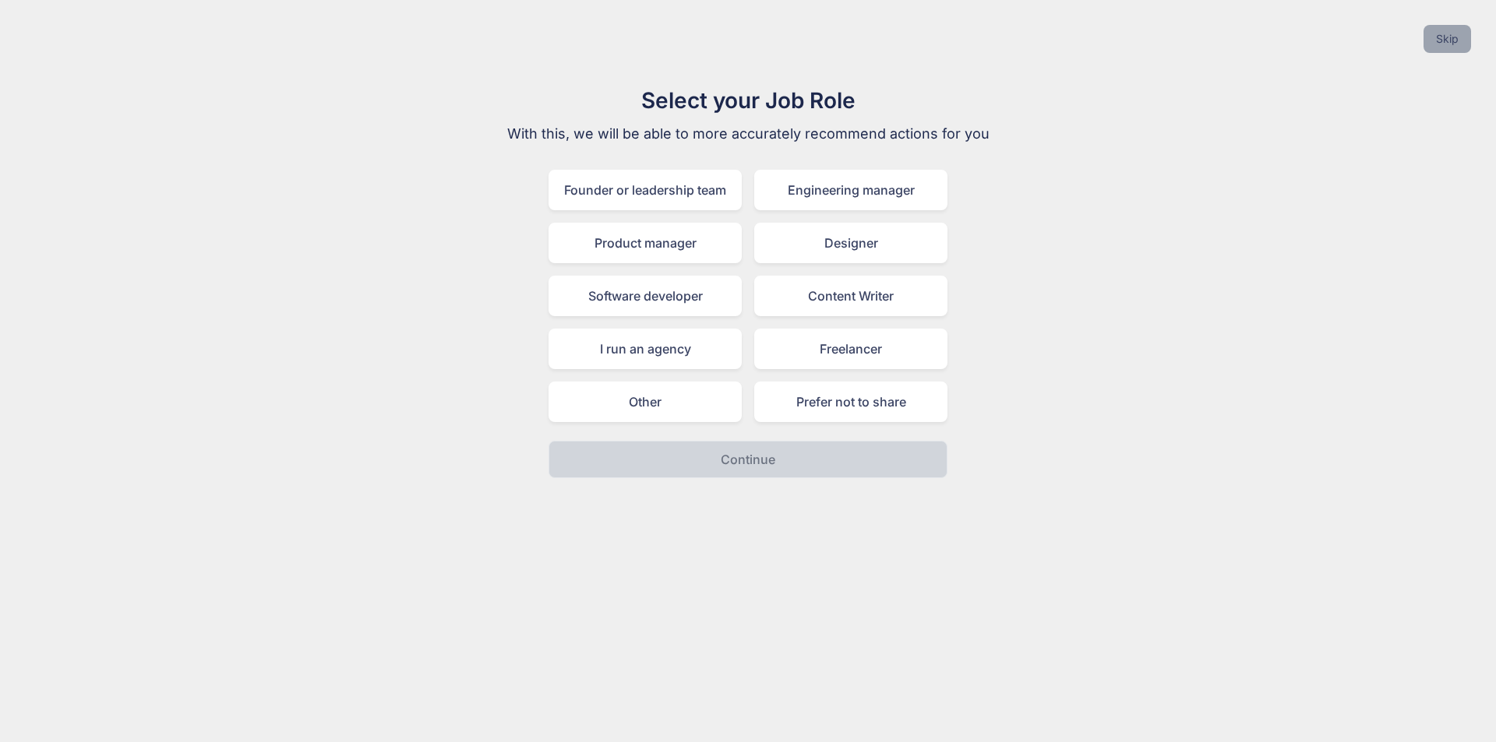
click at [1448, 39] on button "Skip" at bounding box center [1447, 39] width 48 height 28
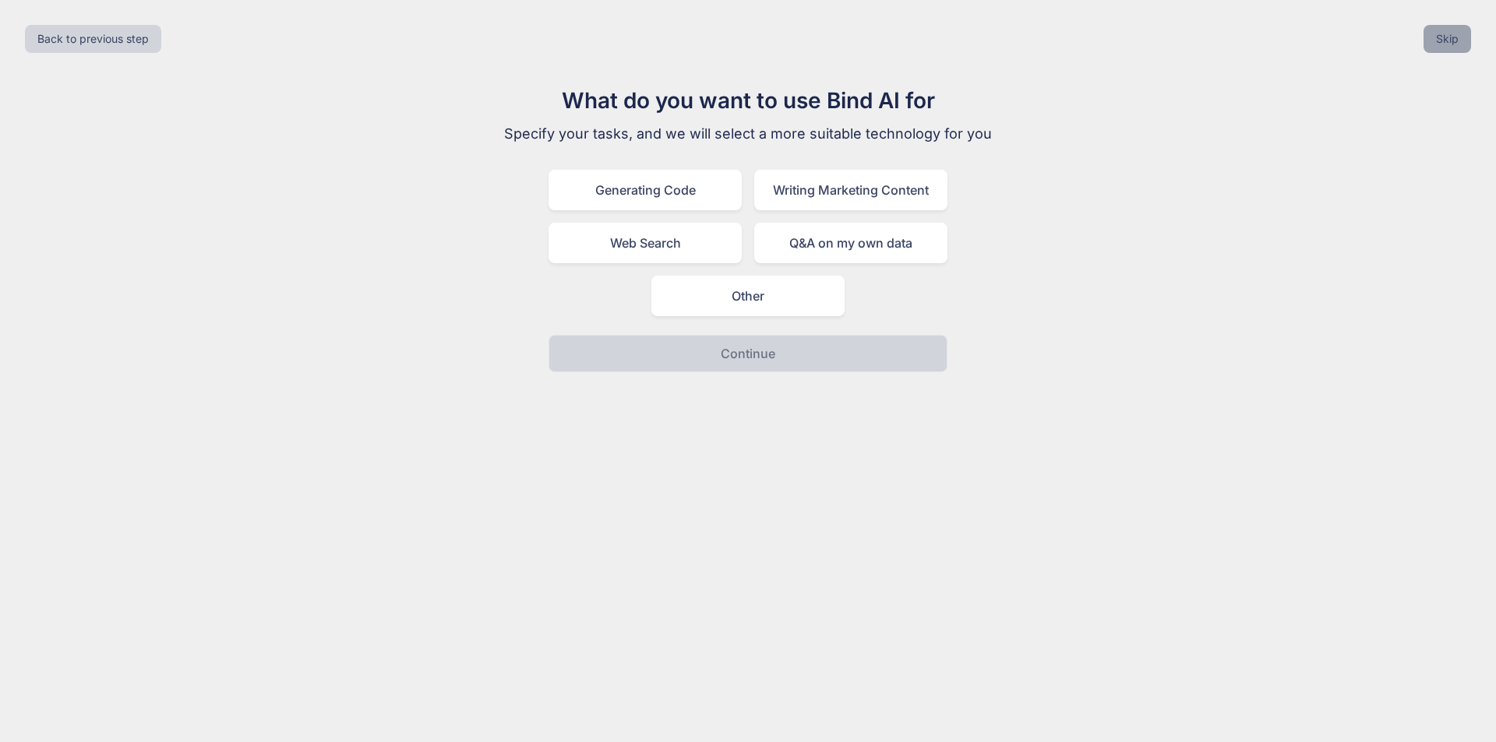
click at [1459, 42] on button "Skip" at bounding box center [1447, 39] width 48 height 28
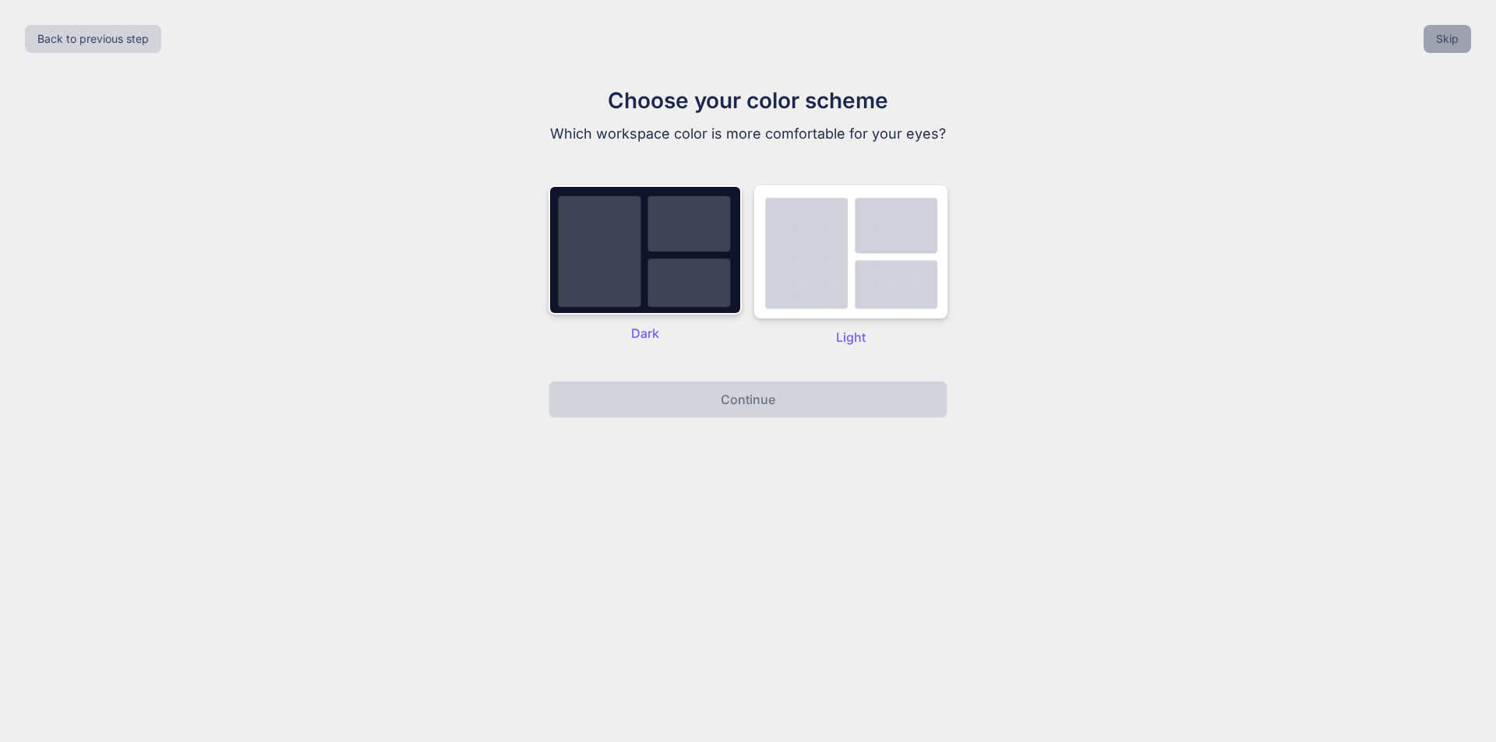
click at [1462, 35] on button "Skip" at bounding box center [1447, 39] width 48 height 28
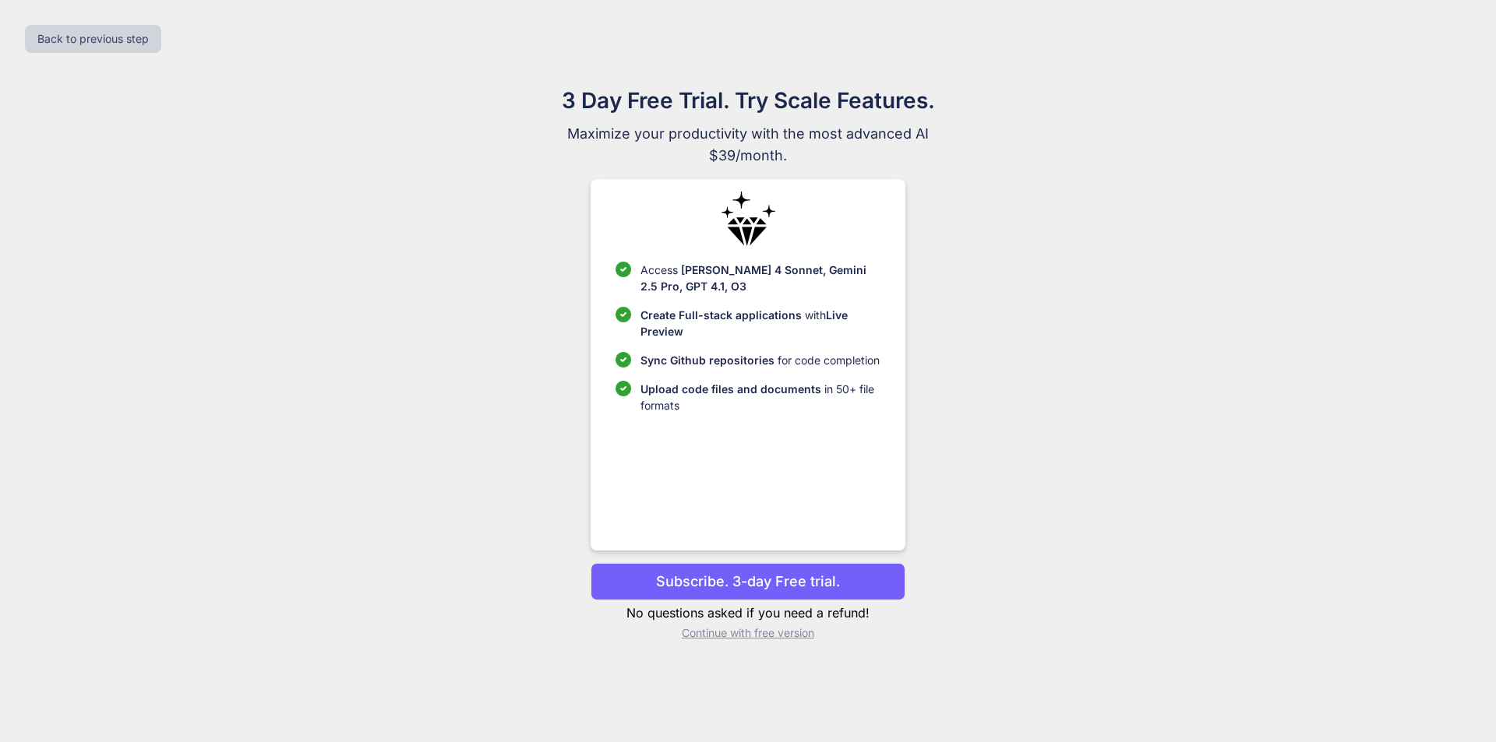
click at [757, 639] on p "Continue with free version" at bounding box center [748, 634] width 314 height 16
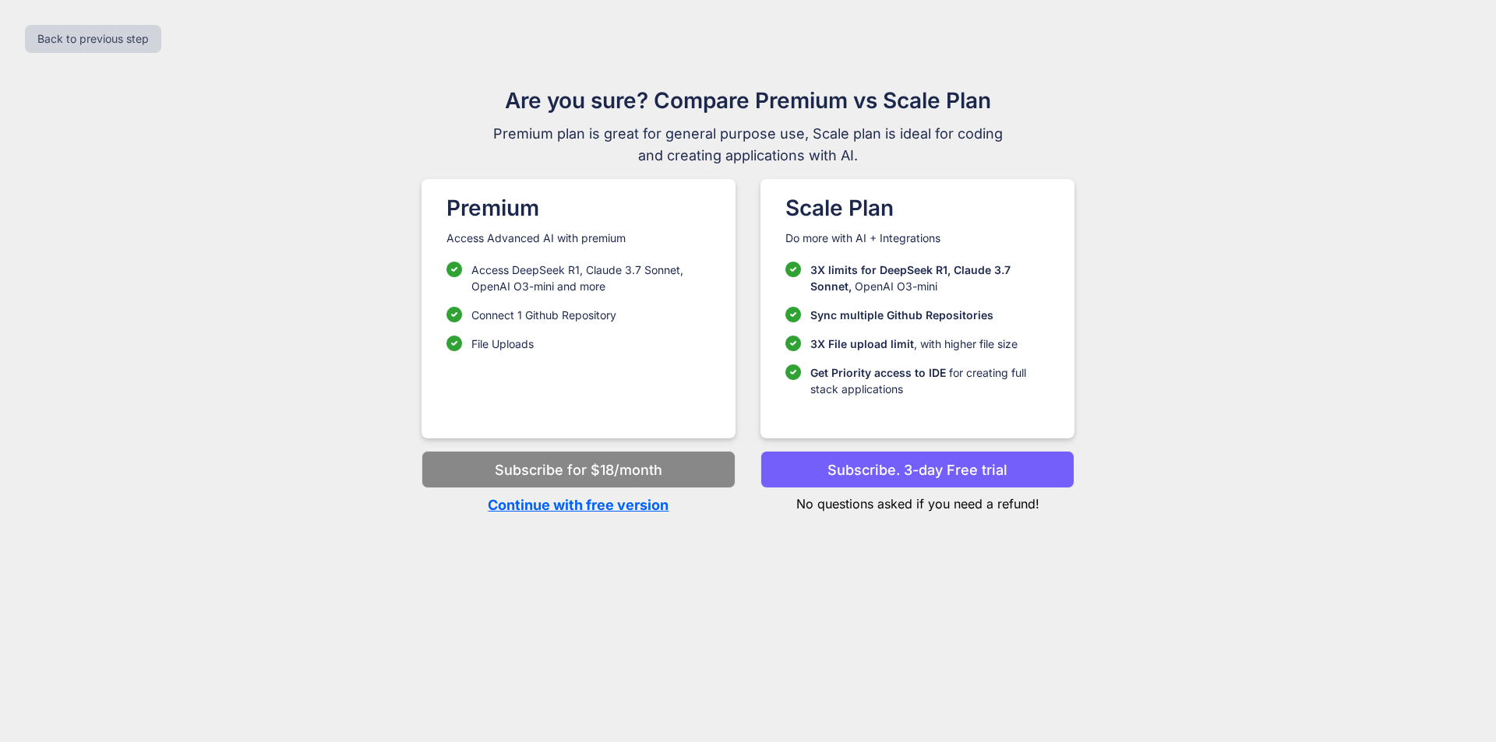
click at [644, 508] on p "Continue with free version" at bounding box center [578, 505] width 314 height 21
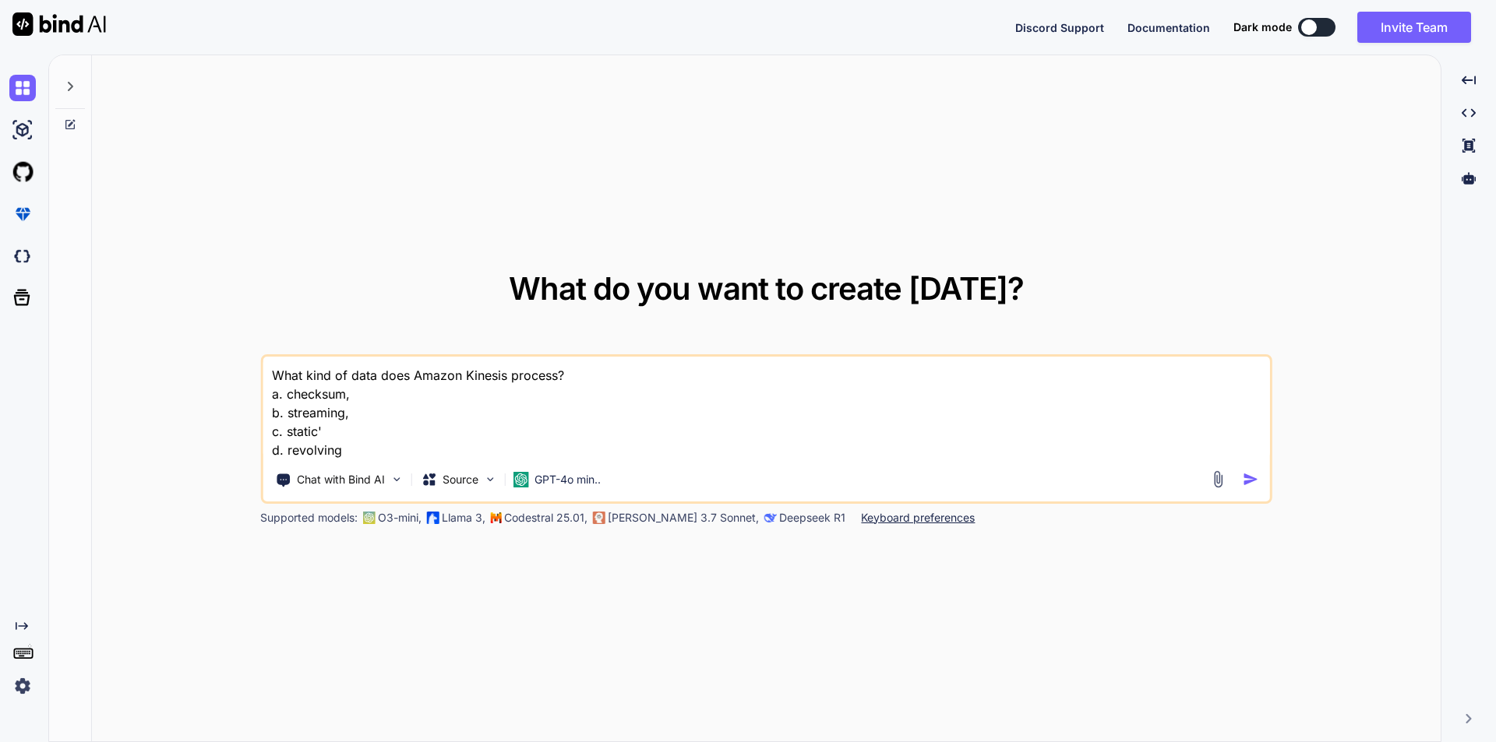
drag, startPoint x: 355, startPoint y: 454, endPoint x: 259, endPoint y: 377, distance: 123.6
click at [259, 377] on div "What do you want to create today? What kind of data does Amazon Kinesis process…" at bounding box center [766, 399] width 1349 height 688
type textarea "x"
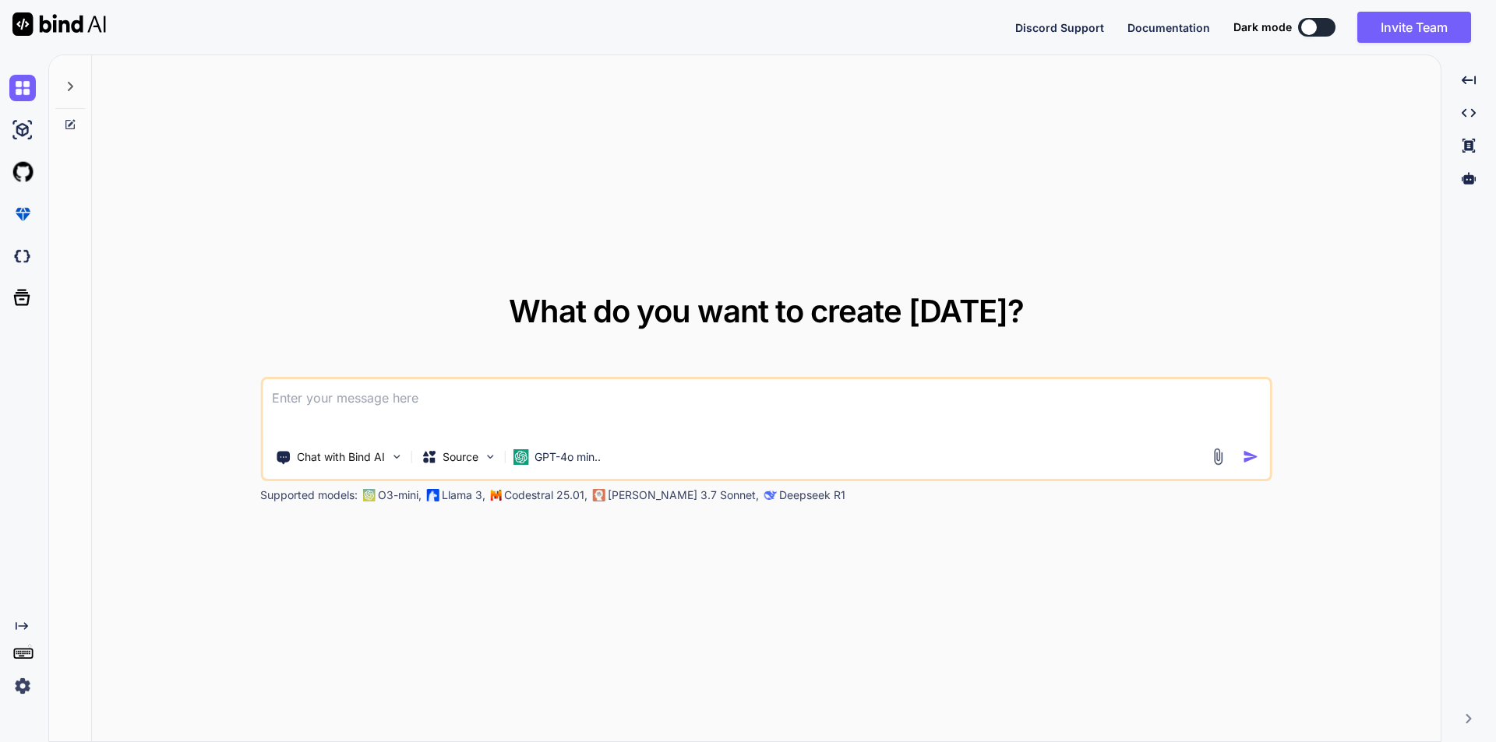
click at [512, 419] on textarea at bounding box center [766, 408] width 1007 height 58
paste textarea "// blade file code <div class="add-form add-company-form"> <form action="{{ rou…"
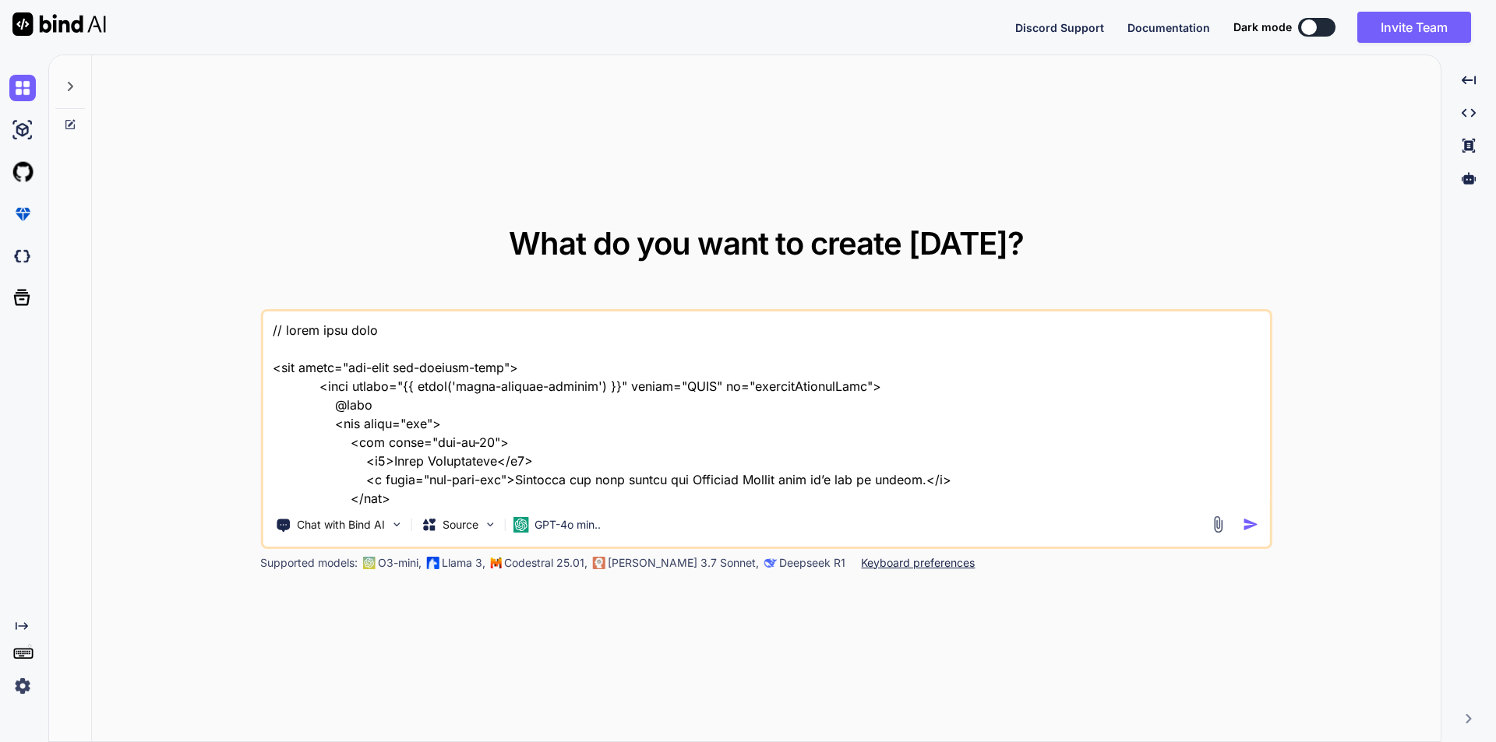
scroll to position [3031, 0]
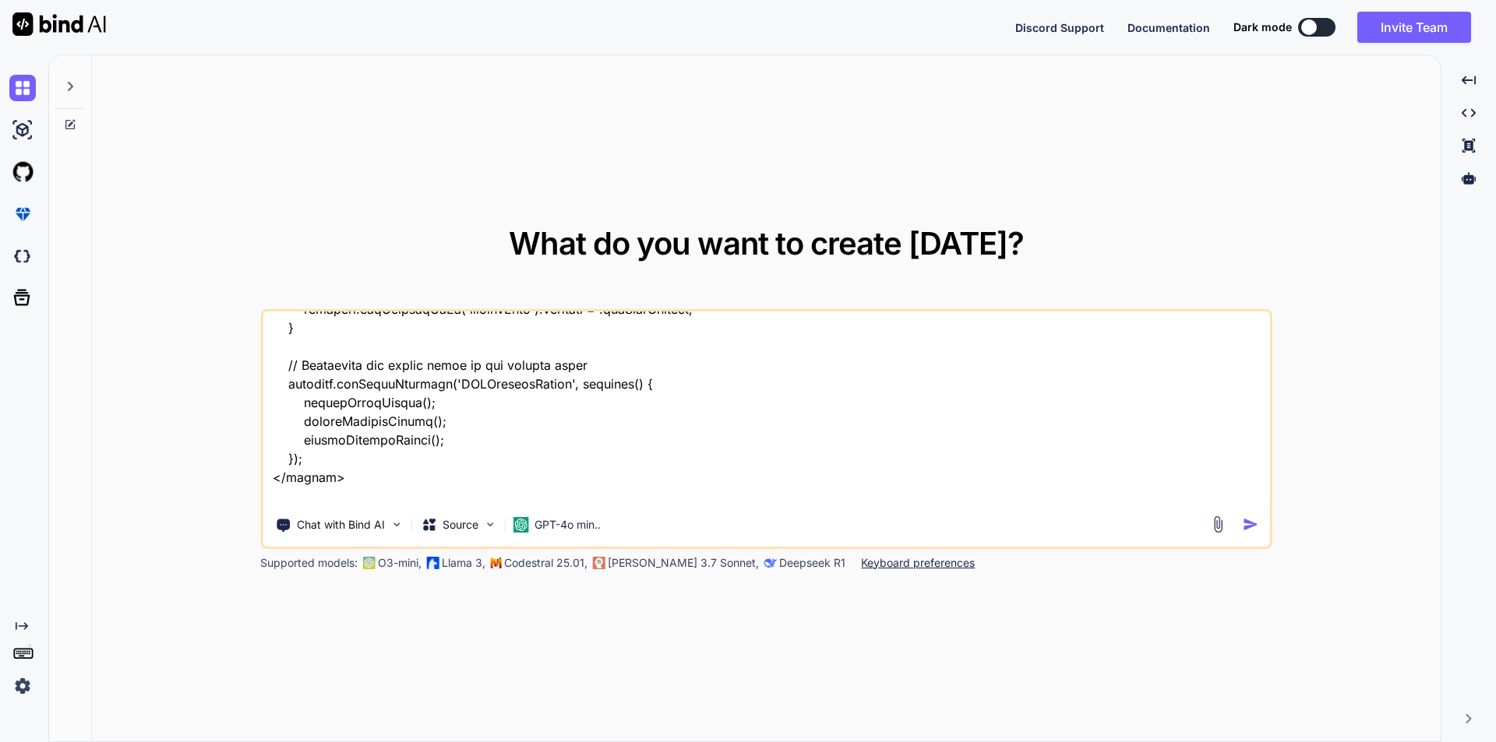
type textarea "// blade file code <div class="add-form add-company-form"> <form action="{{ rou…"
click at [1246, 528] on img "button" at bounding box center [1251, 525] width 16 height 16
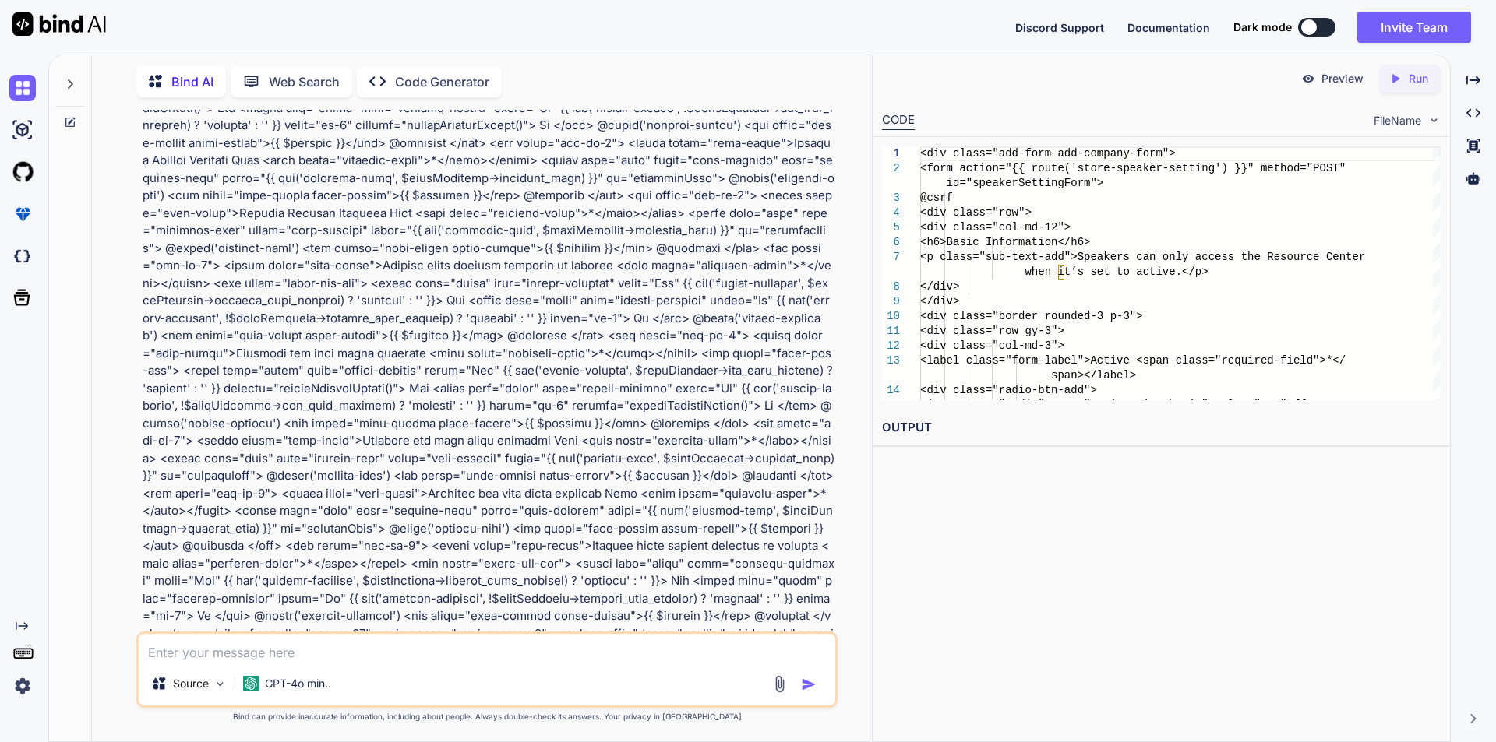
scroll to position [467, 0]
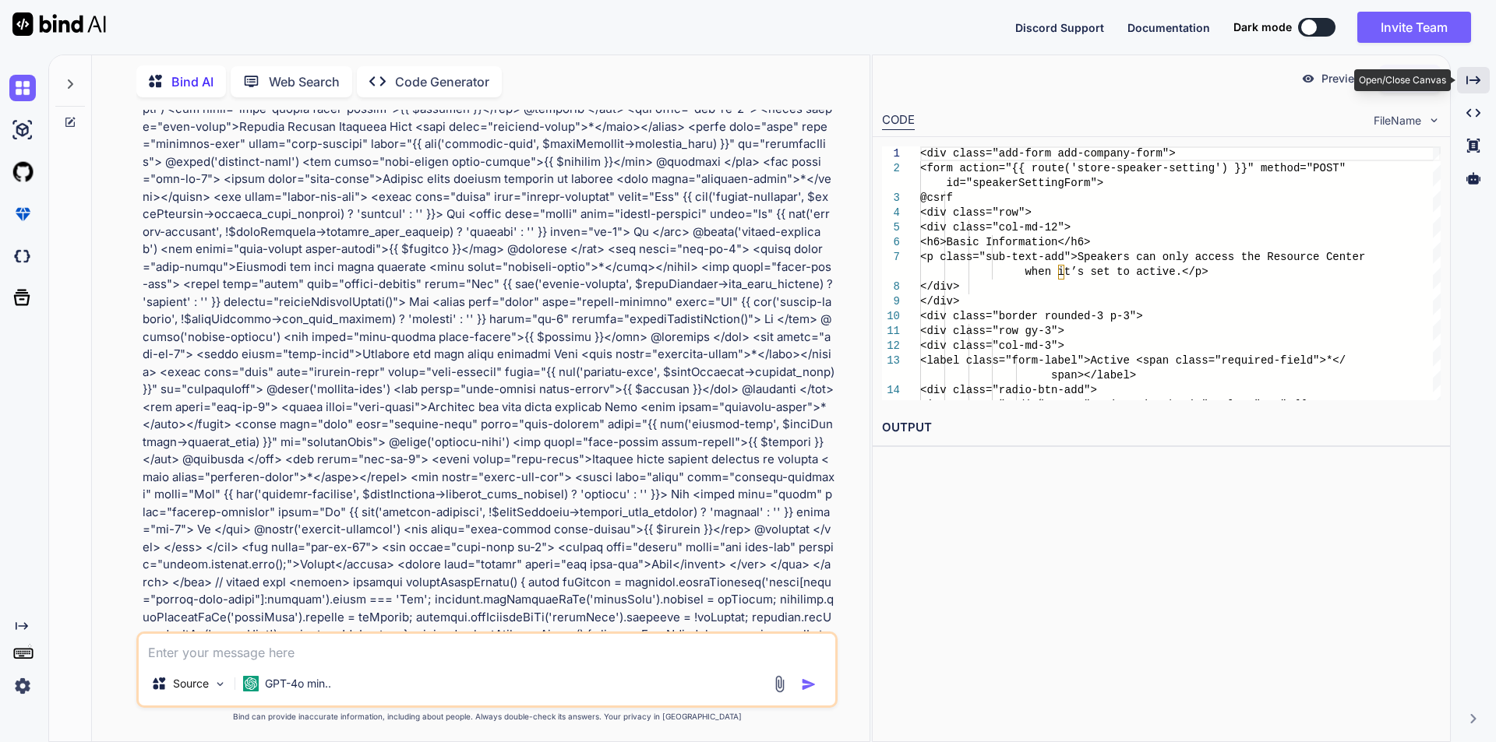
click at [1473, 77] on icon "Created with Pixso." at bounding box center [1473, 80] width 14 height 14
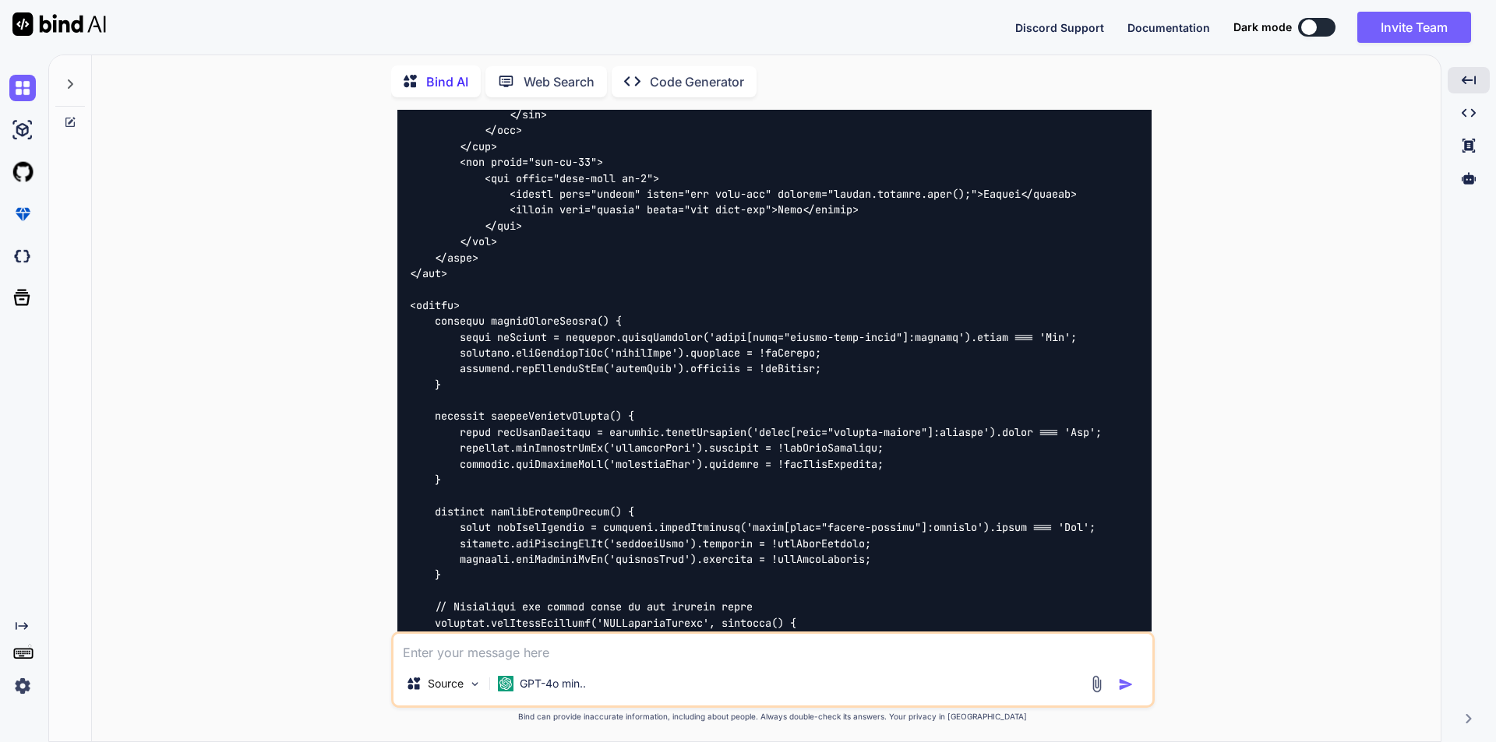
scroll to position [3552, 0]
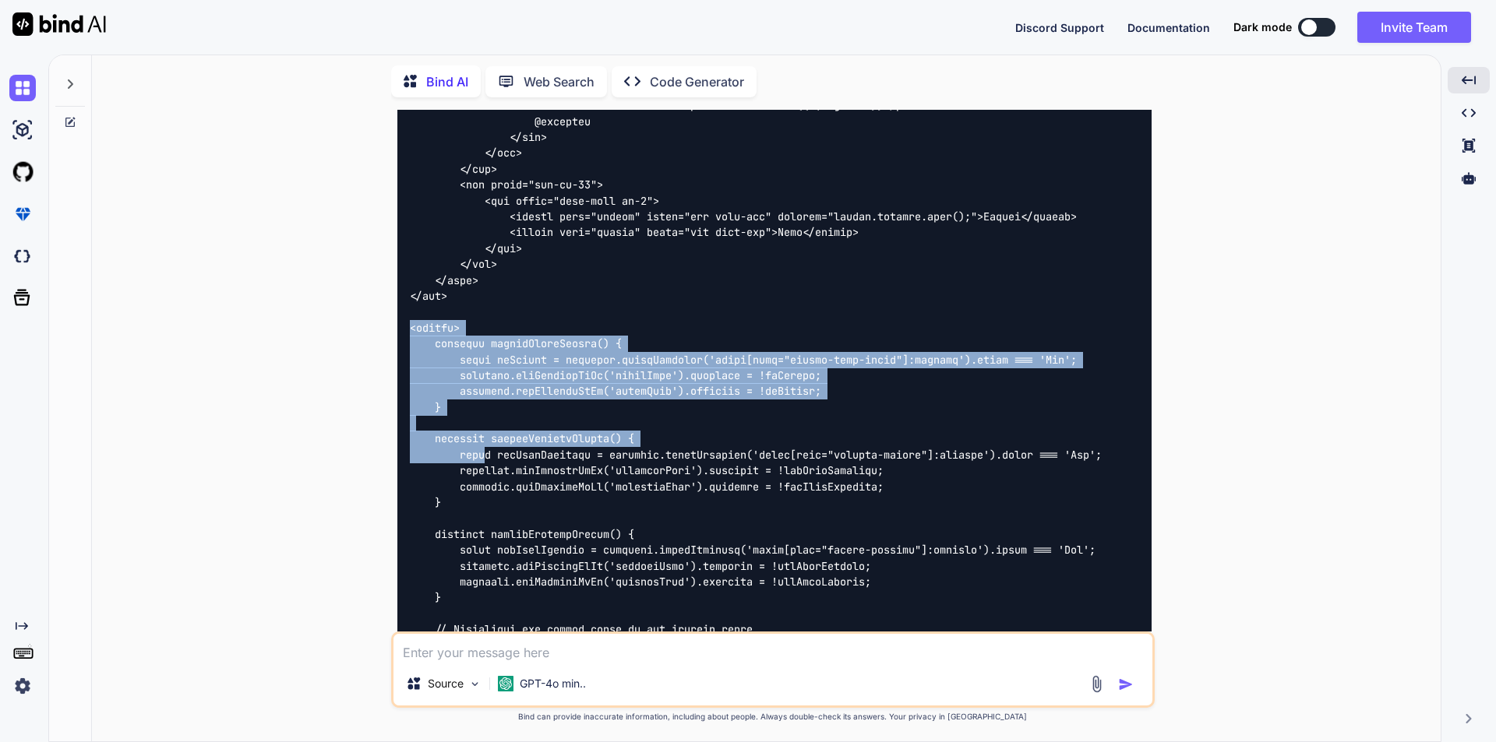
drag, startPoint x: 412, startPoint y: 273, endPoint x: 520, endPoint y: 439, distance: 197.5
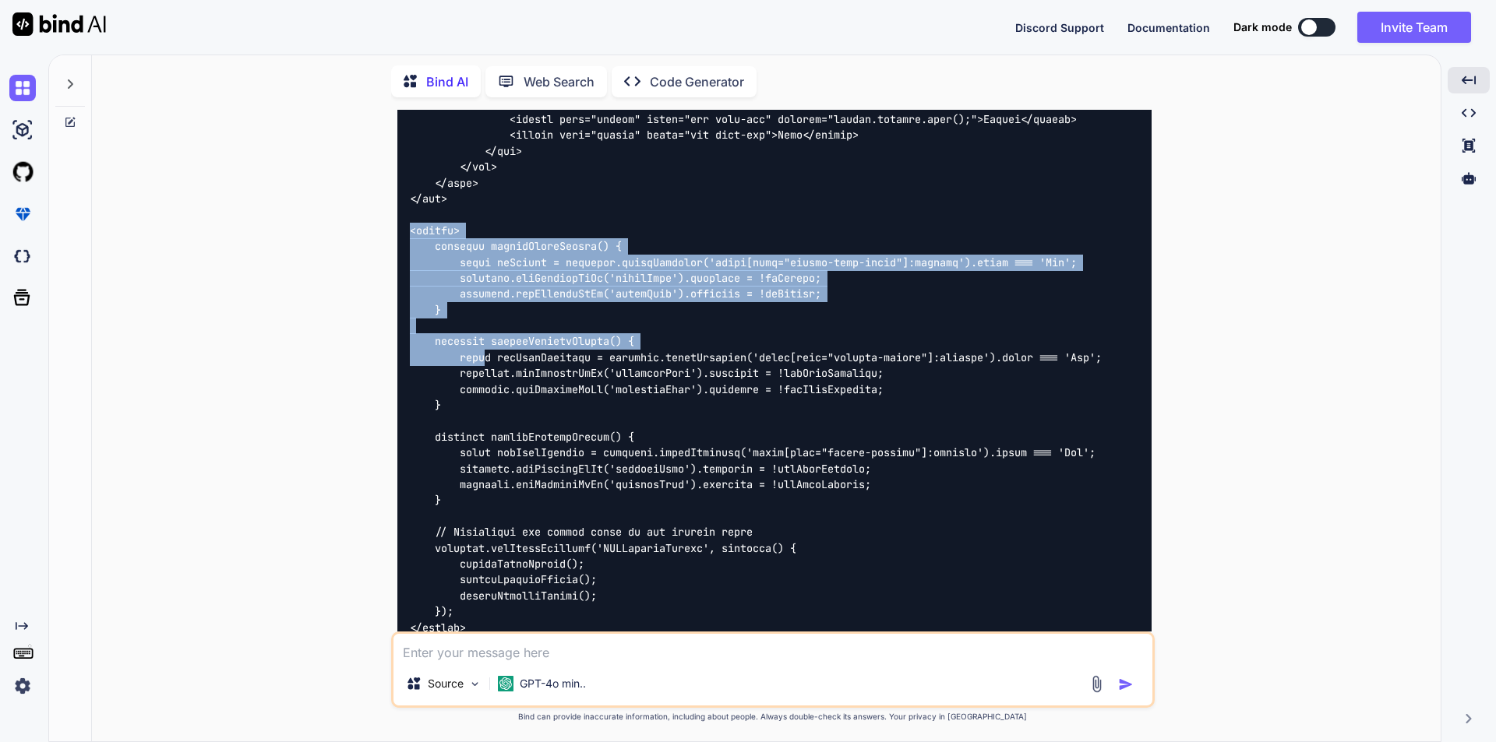
scroll to position [3786, 0]
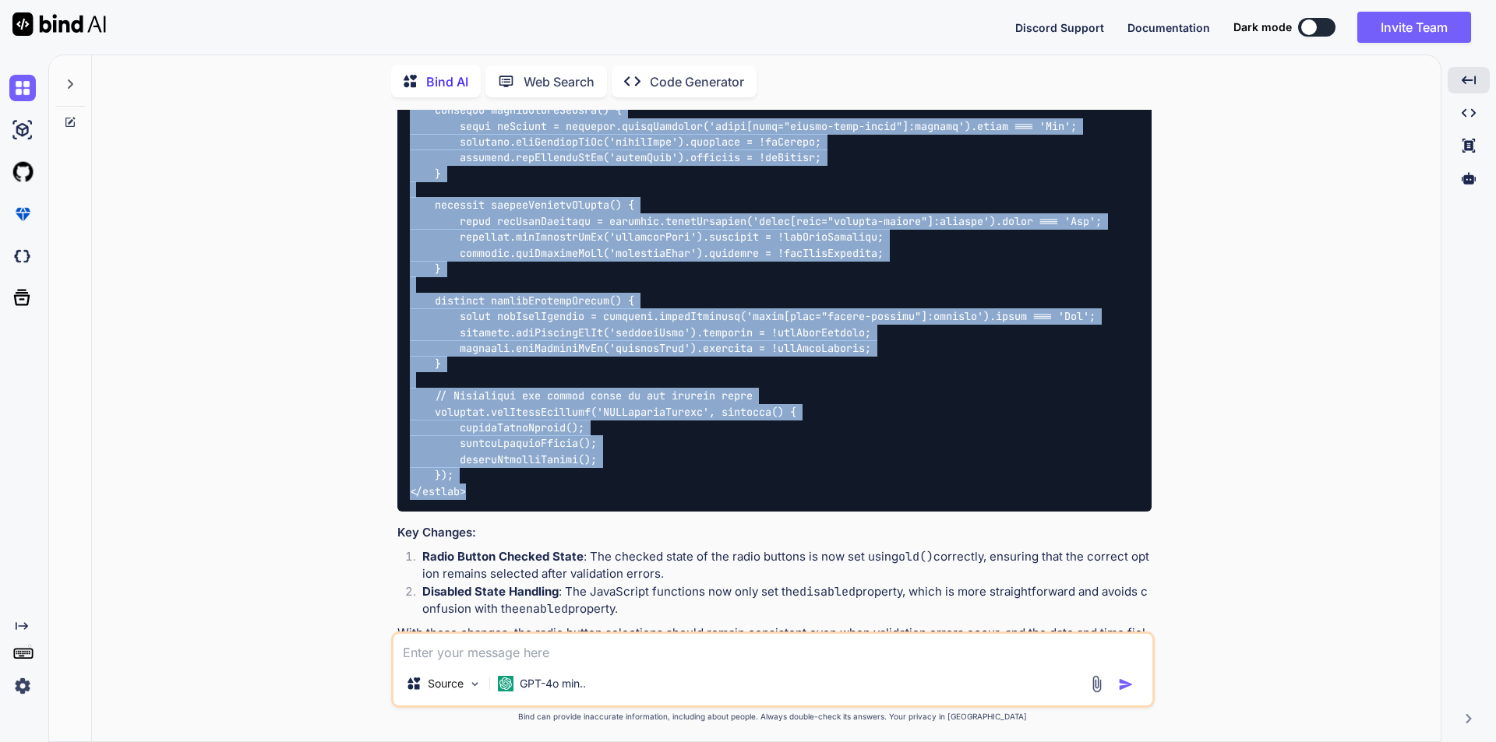
copy code "<script> function toggleCloseFields() { const isActive = document.querySelector…"
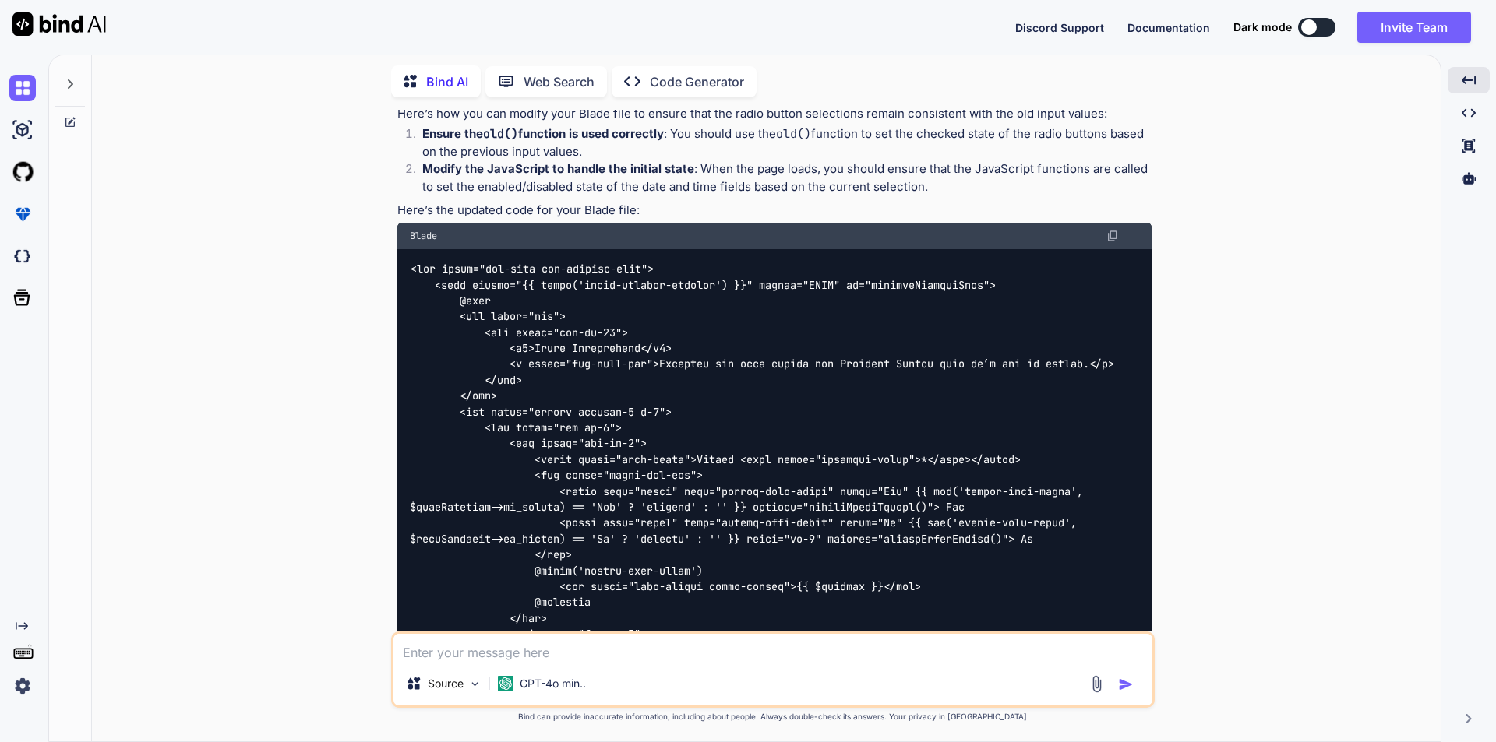
scroll to position [1059, 0]
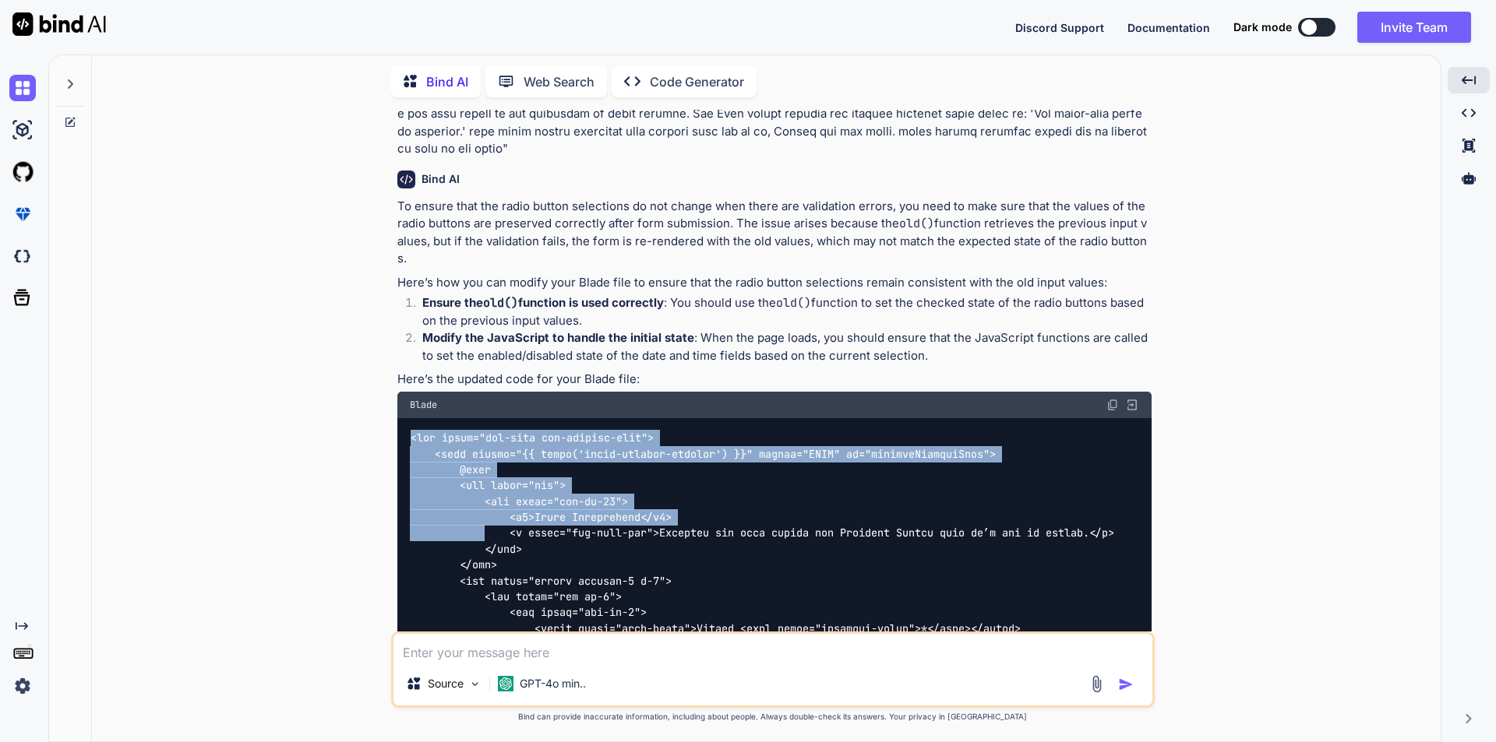
drag, startPoint x: 410, startPoint y: 384, endPoint x: 514, endPoint y: 482, distance: 143.3
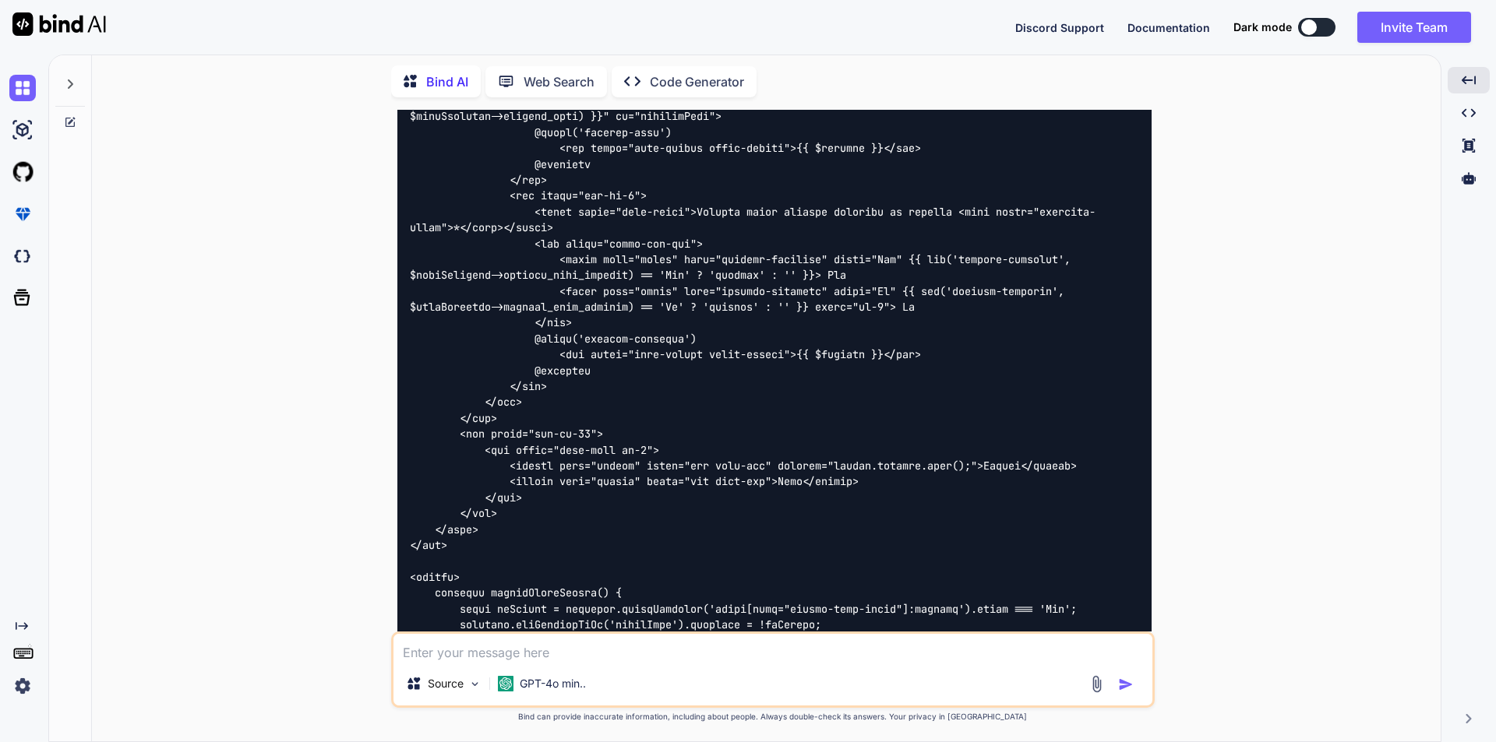
scroll to position [3318, 0]
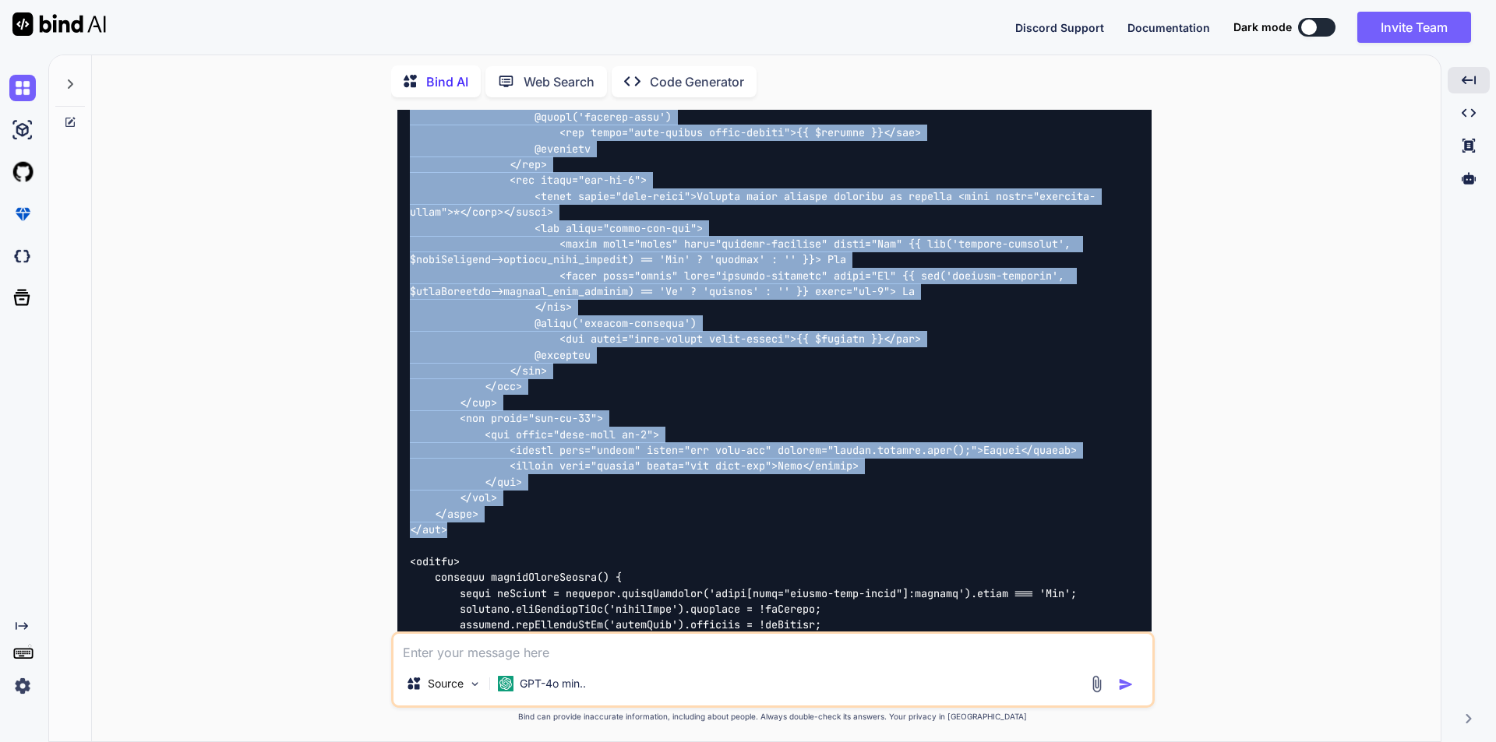
copy code "<div class="add-form add-company-form"> <form action="{{ route('store-speaker-s…"
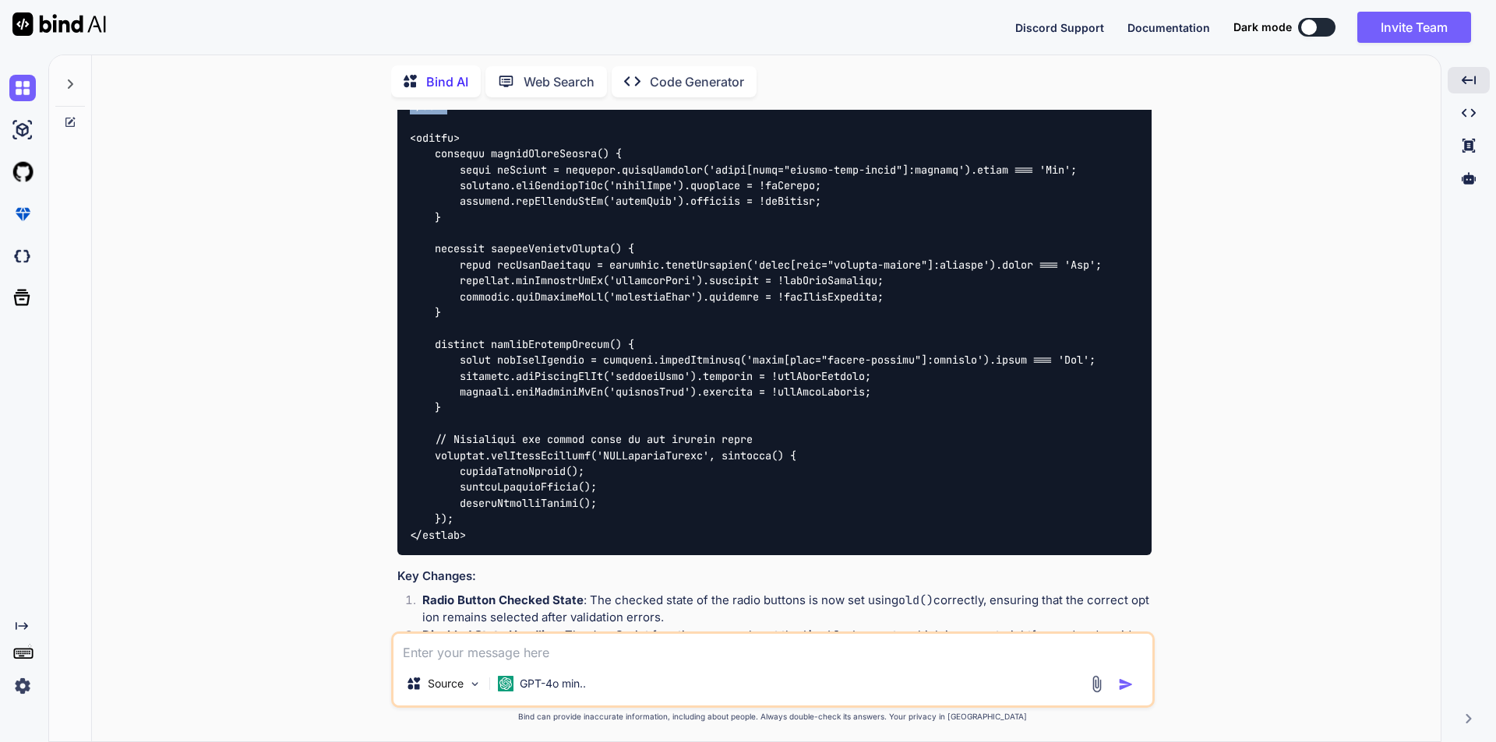
scroll to position [3786, 0]
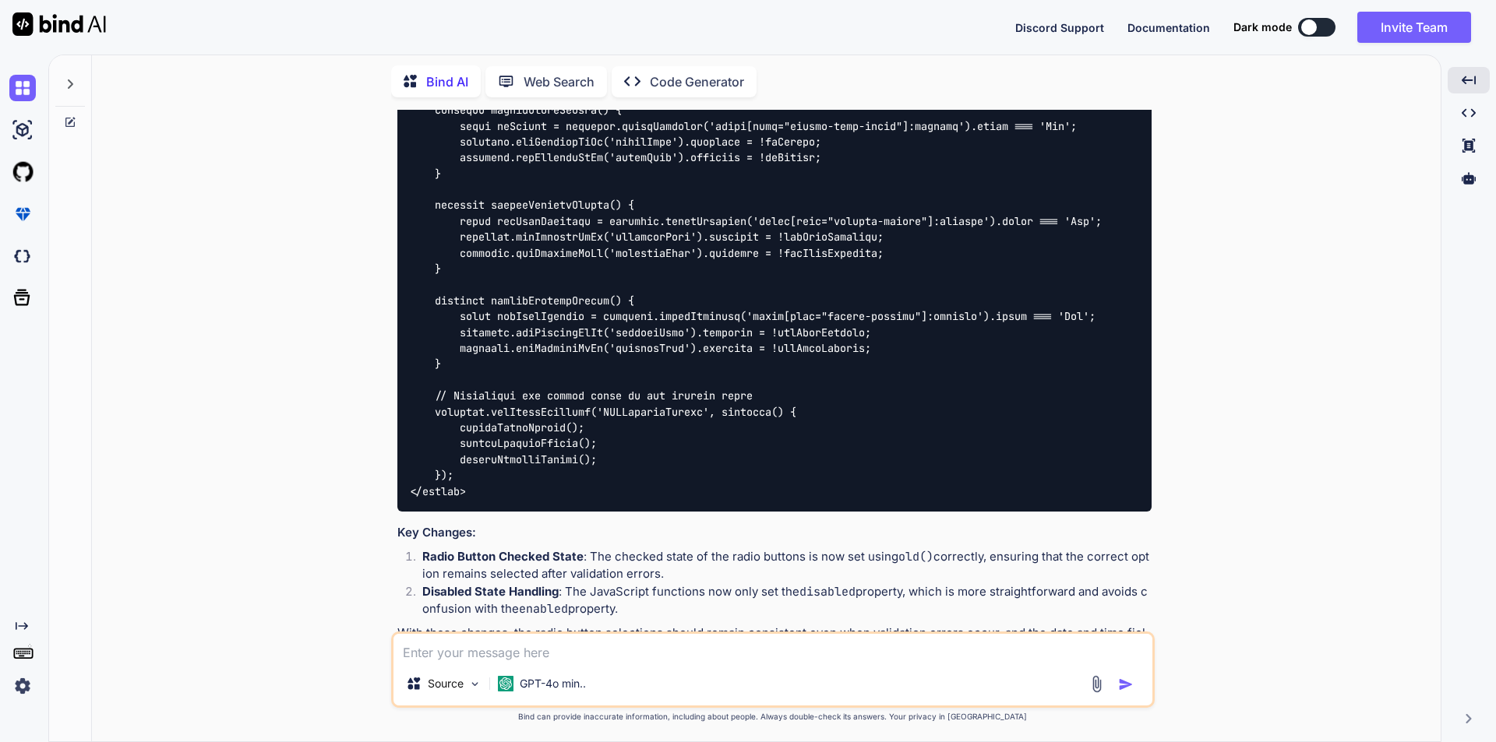
click at [746, 584] on li "Disabled State Handling : The JavaScript functions now only set the disabled pr…" at bounding box center [781, 601] width 742 height 35
drag, startPoint x: 654, startPoint y: 658, endPoint x: 644, endPoint y: 658, distance: 10.1
click at [652, 658] on textarea at bounding box center [772, 648] width 759 height 28
type textarea "when records are stored then radio button should be selected as the record foun…"
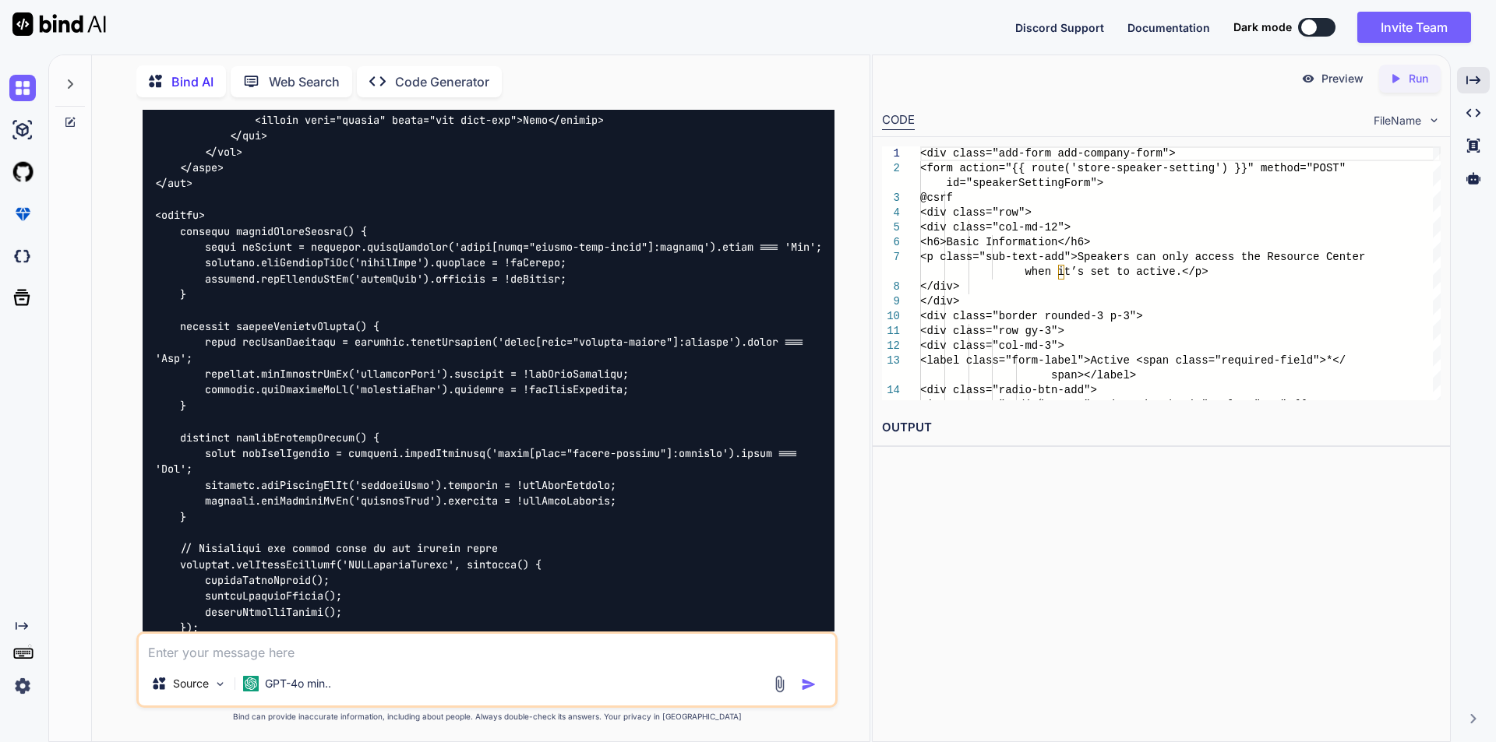
scroll to position [7160, 0]
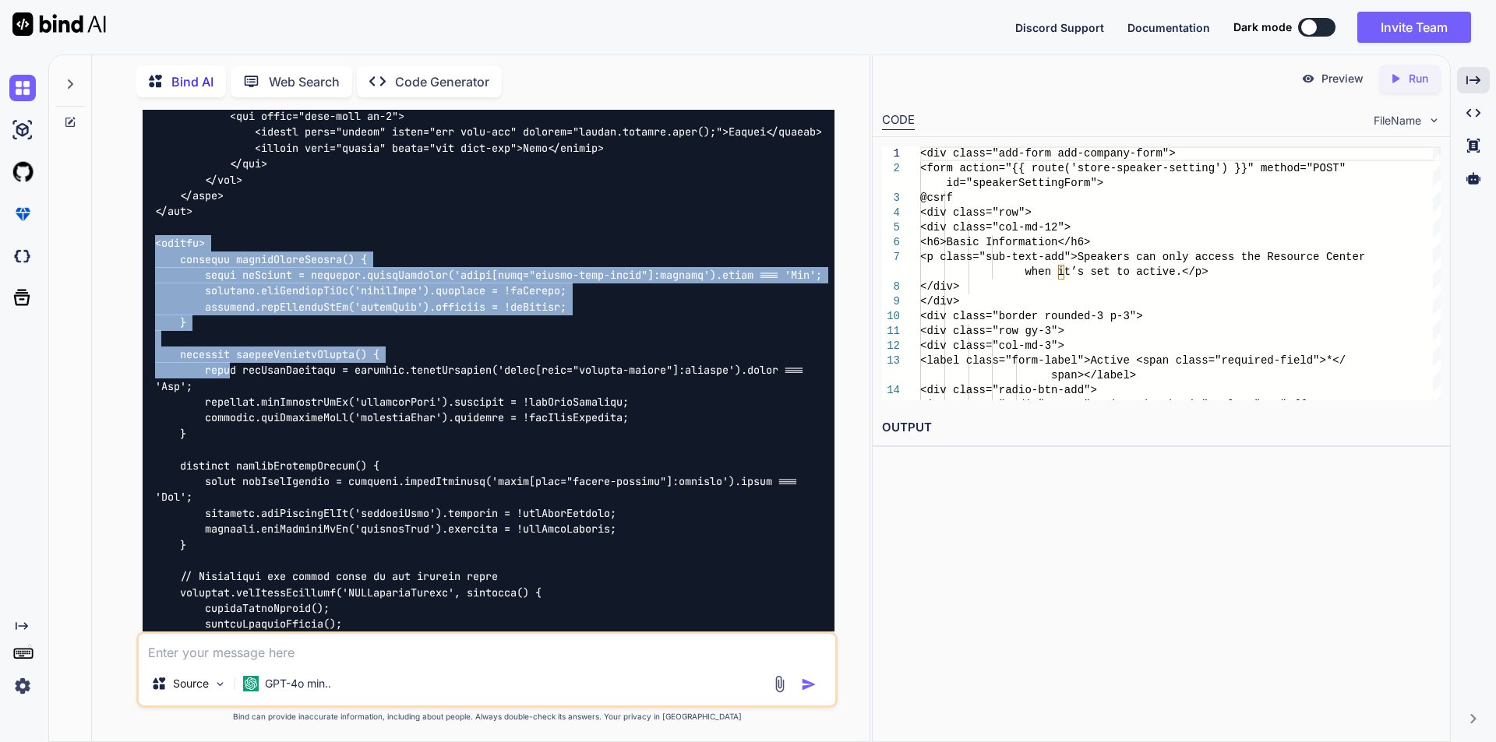
drag, startPoint x: 154, startPoint y: 307, endPoint x: 229, endPoint y: 441, distance: 153.5
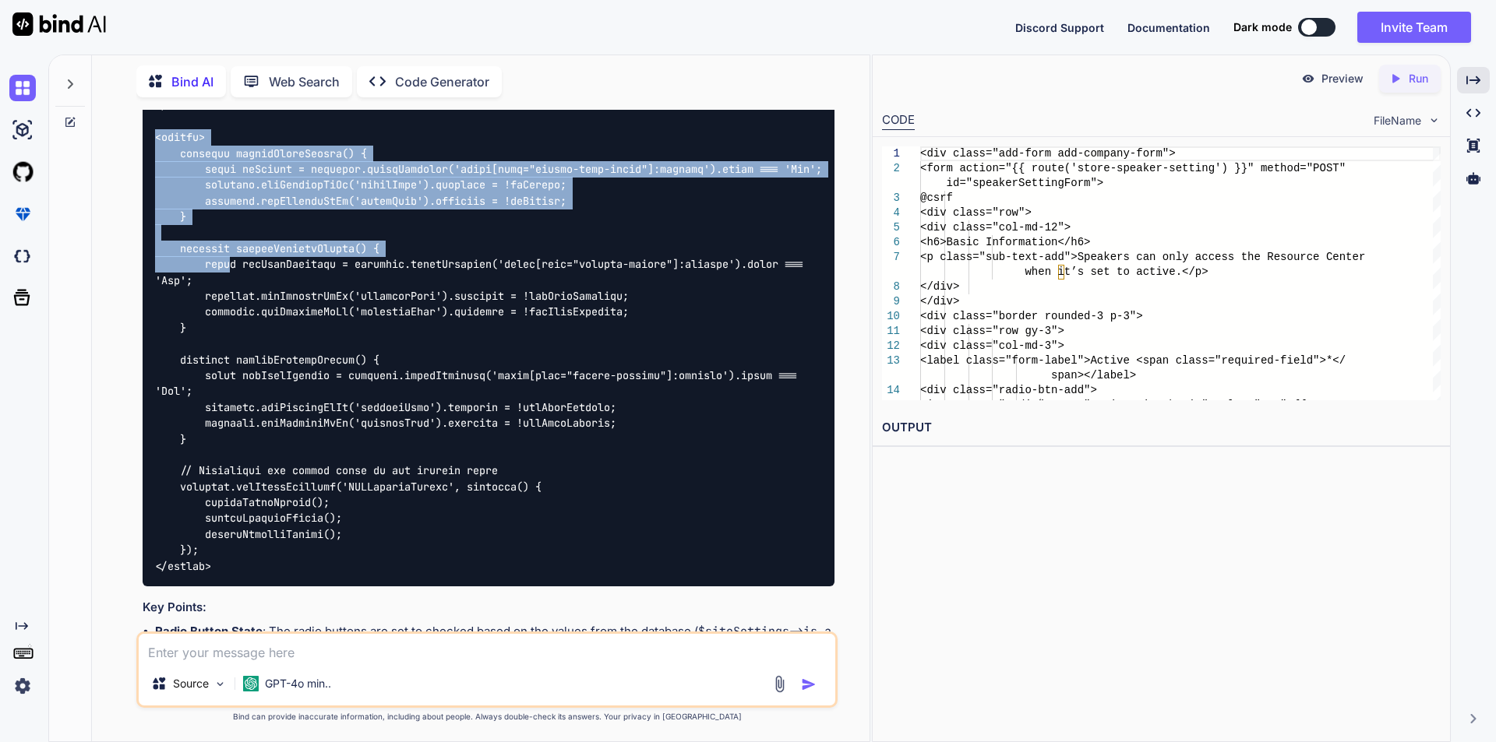
scroll to position [7471, 0]
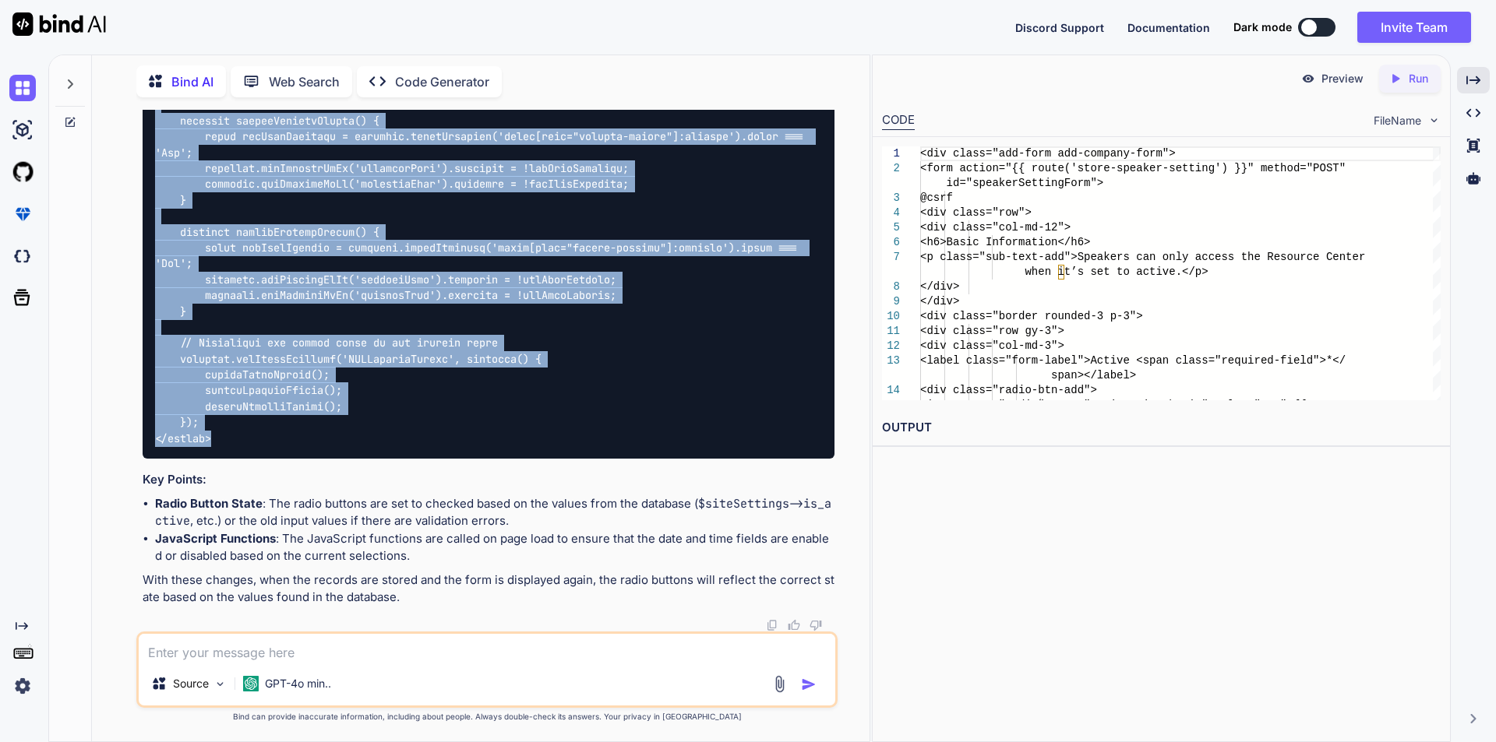
copy code "<script> function toggleCloseFields() { const isActive = document.querySelector…"
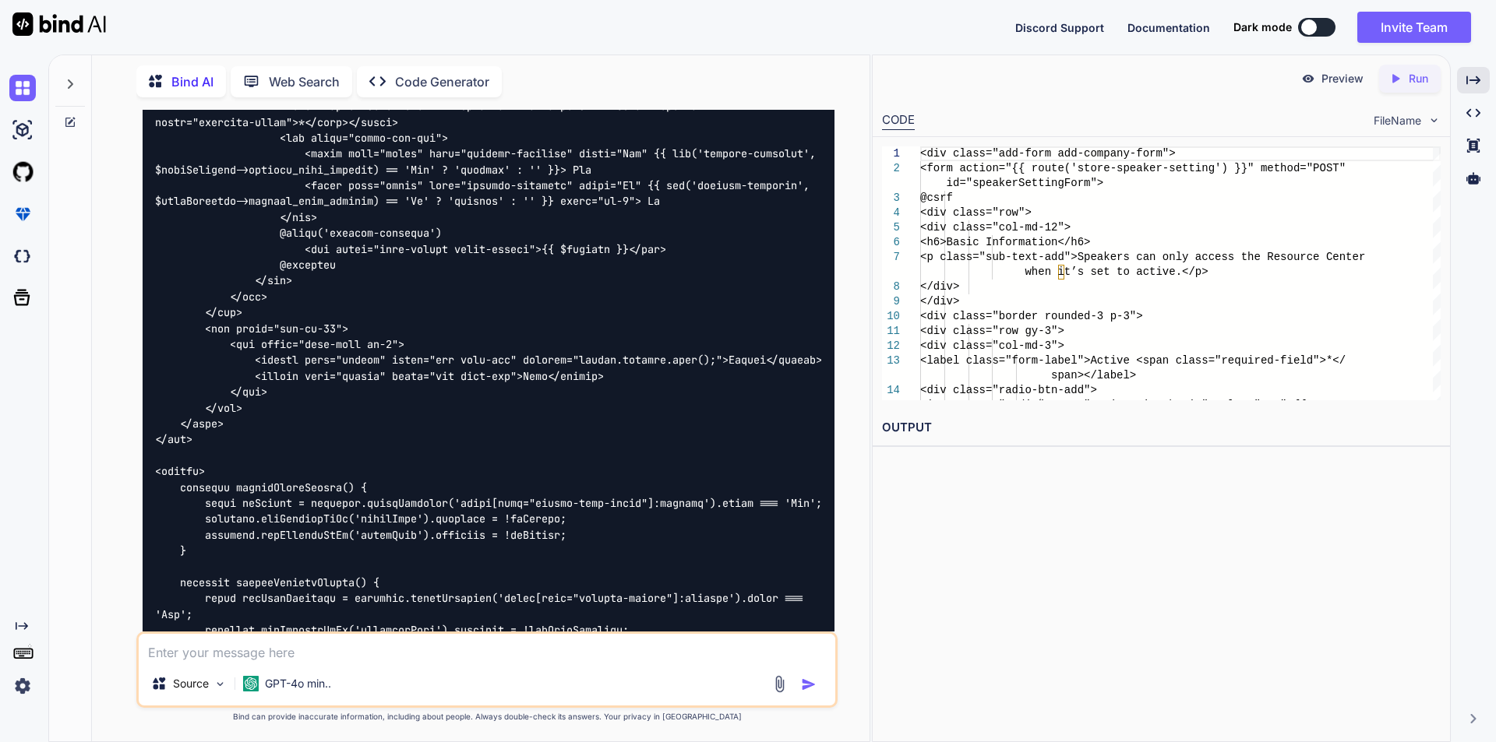
scroll to position [6926, 0]
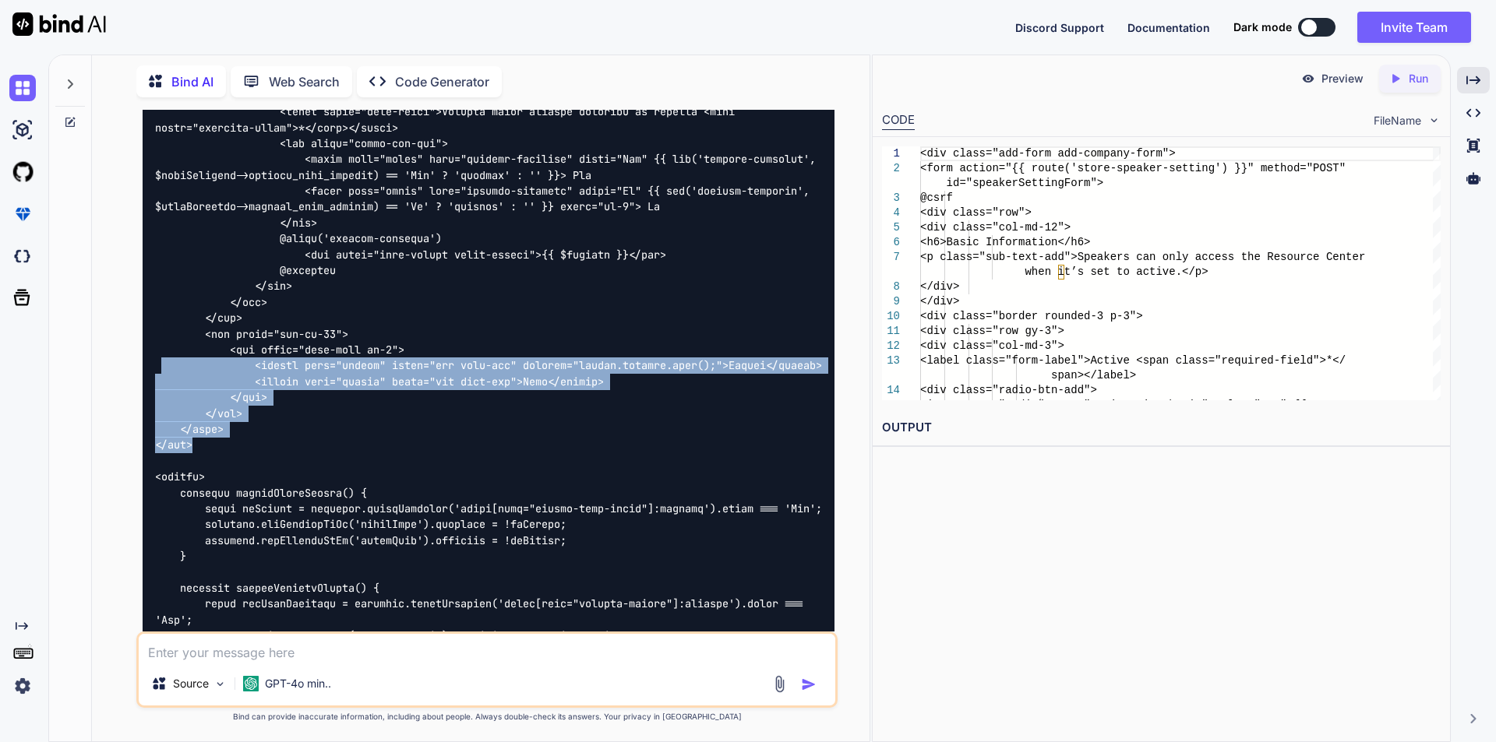
drag, startPoint x: 198, startPoint y: 504, endPoint x: 160, endPoint y: 407, distance: 104.3
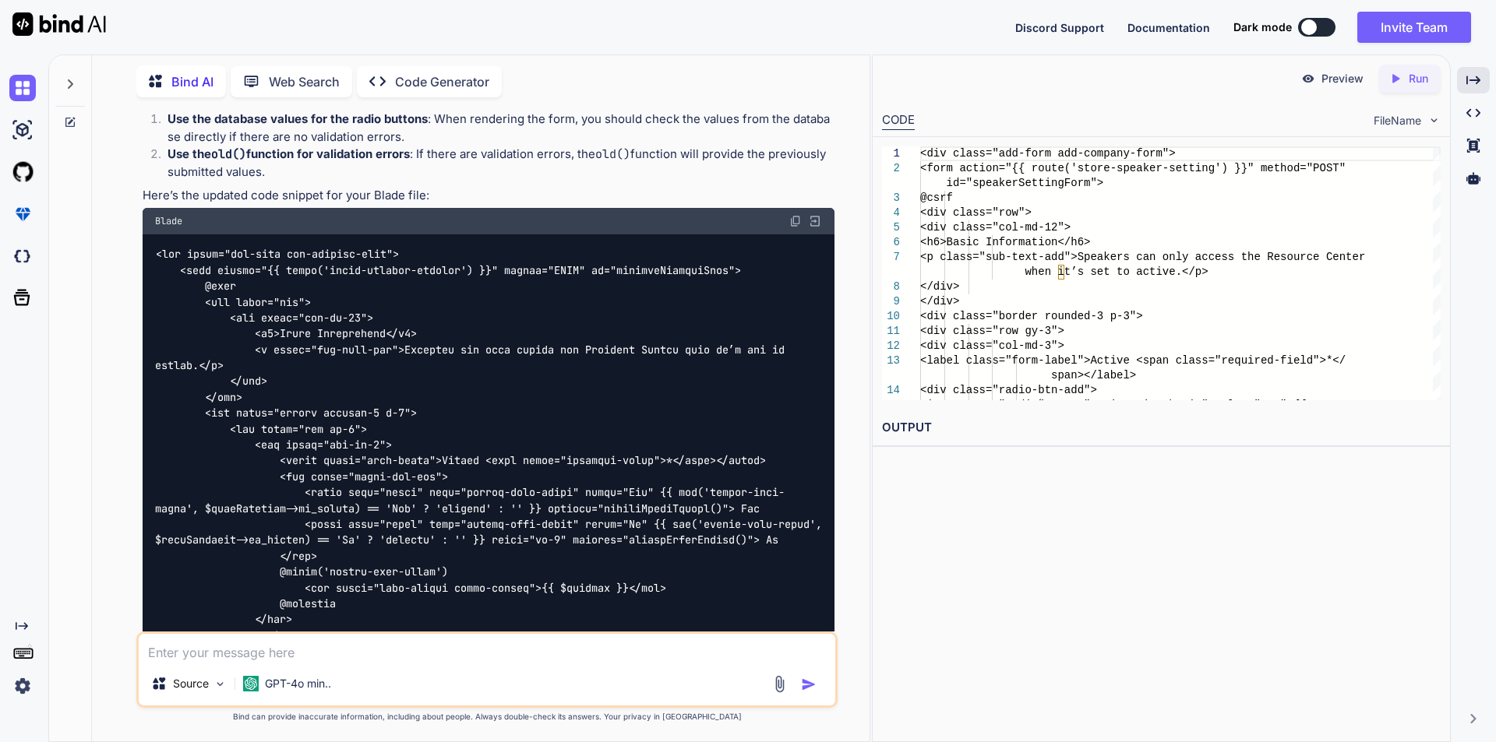
scroll to position [4667, 0]
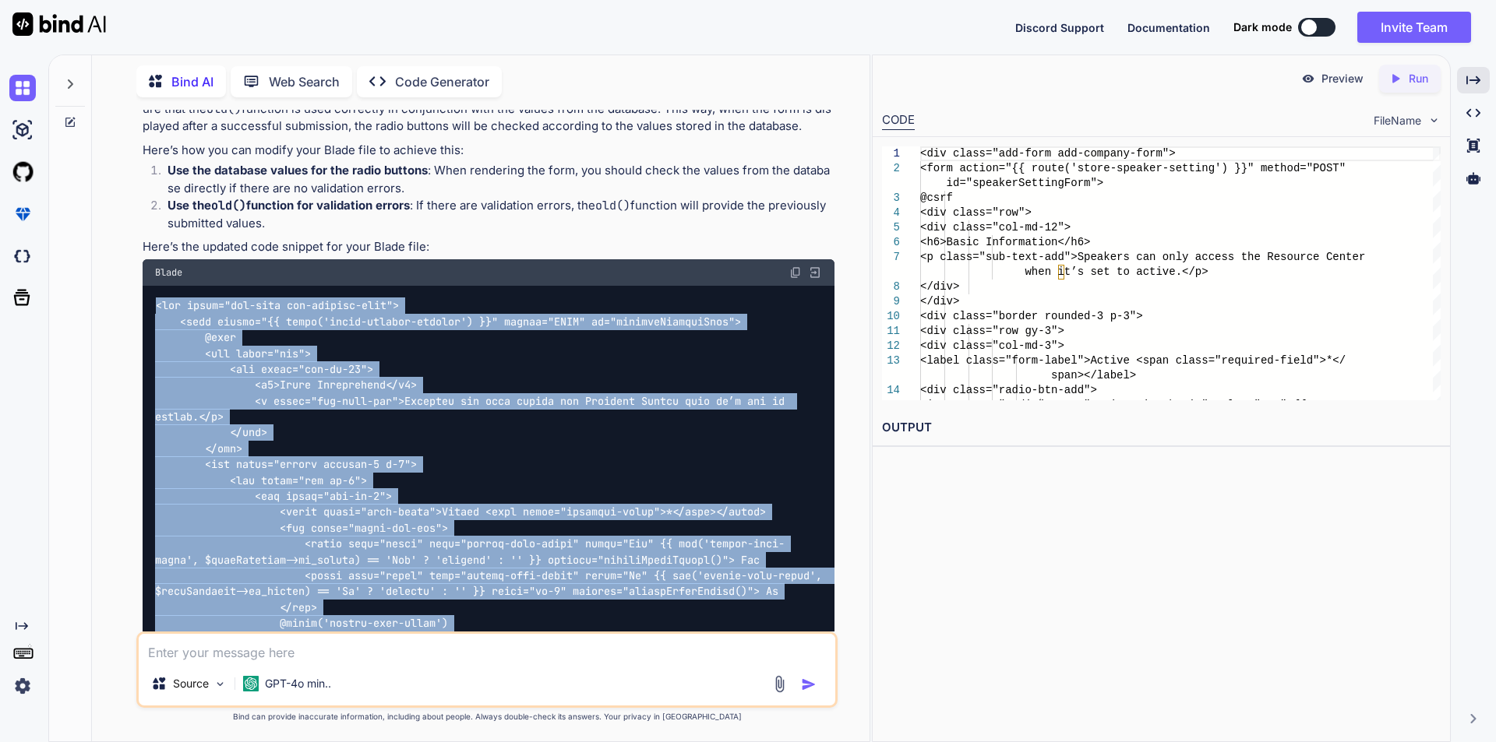
copy code "<div class="add-form add-company-form"> <form action="{{ route('store-speaker-s…"
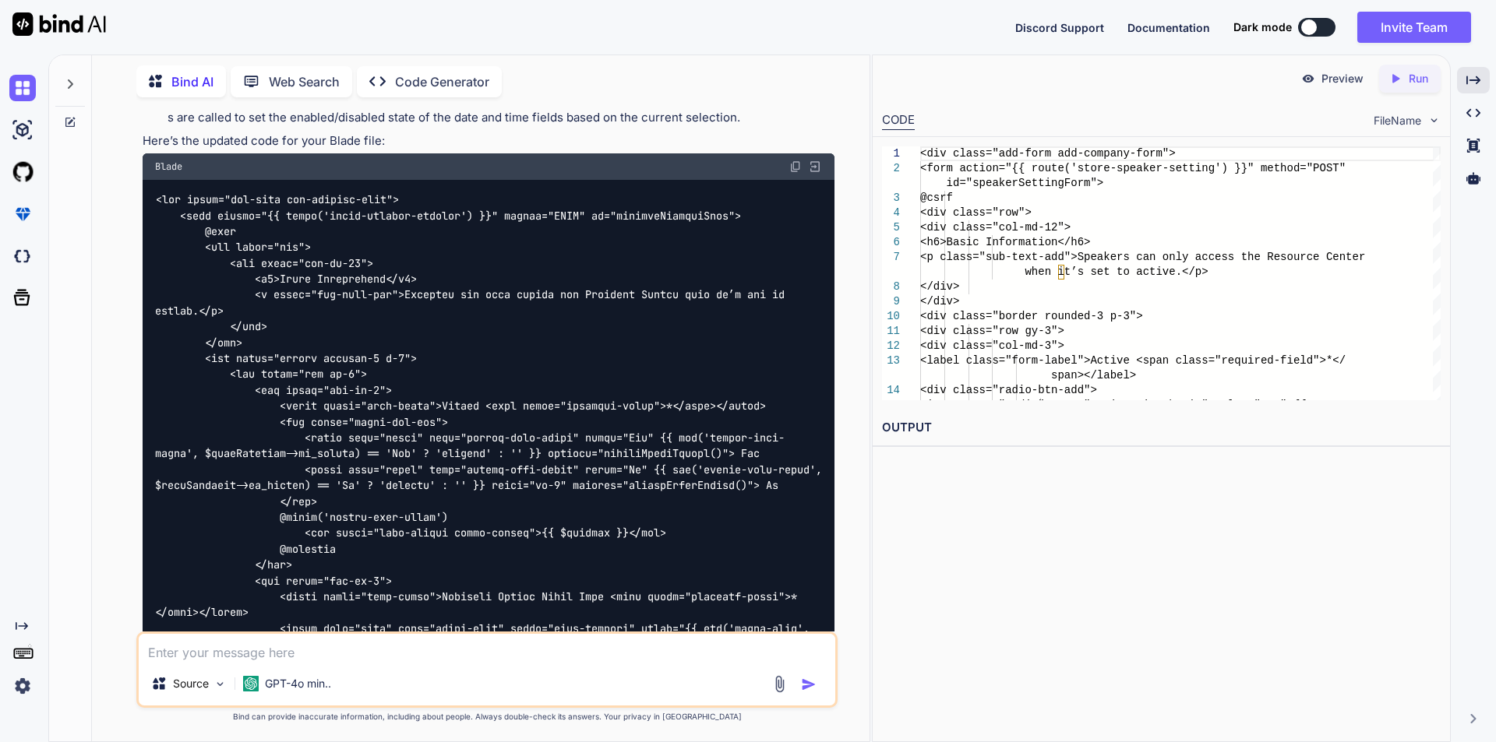
scroll to position [1239, 0]
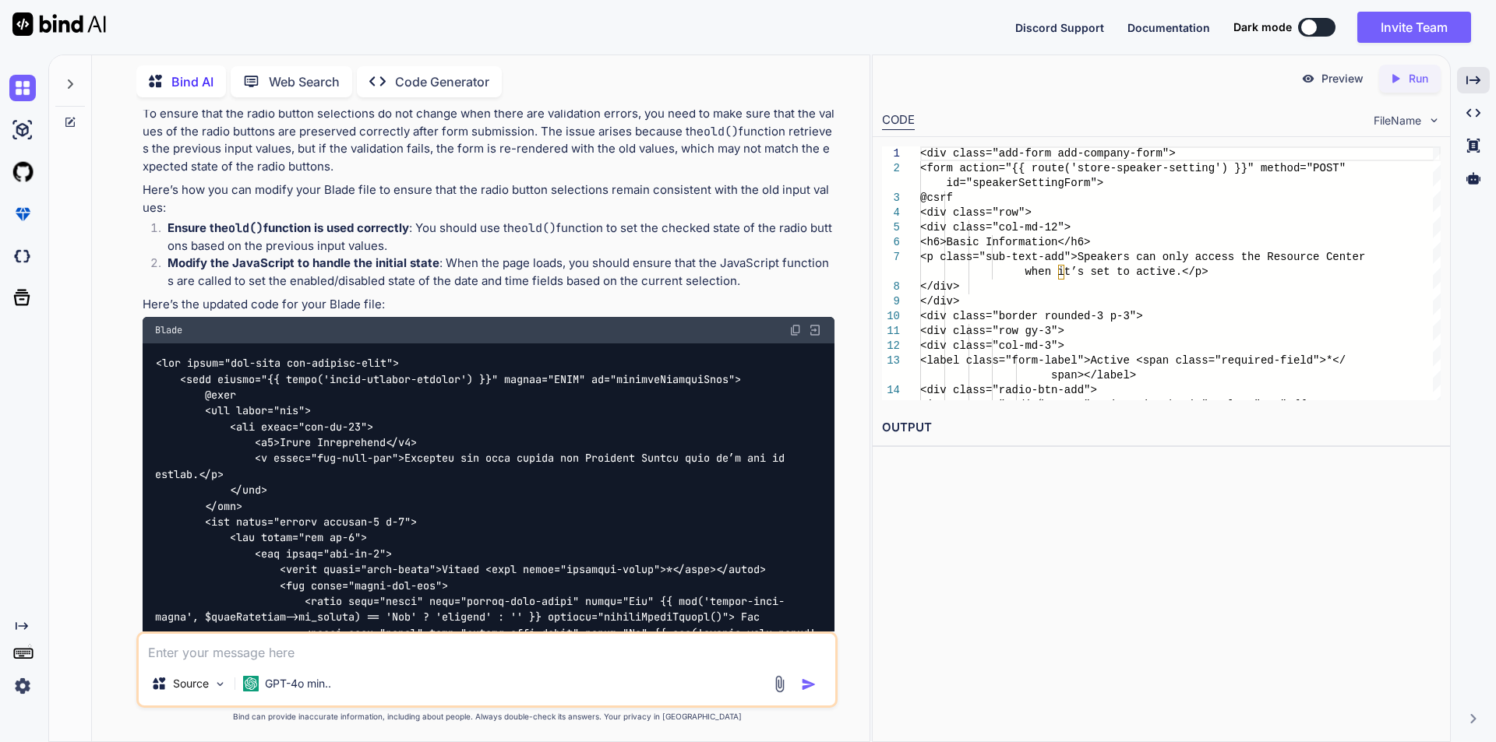
click at [793, 324] on img at bounding box center [795, 330] width 12 height 12
